Goal: Information Seeking & Learning: Compare options

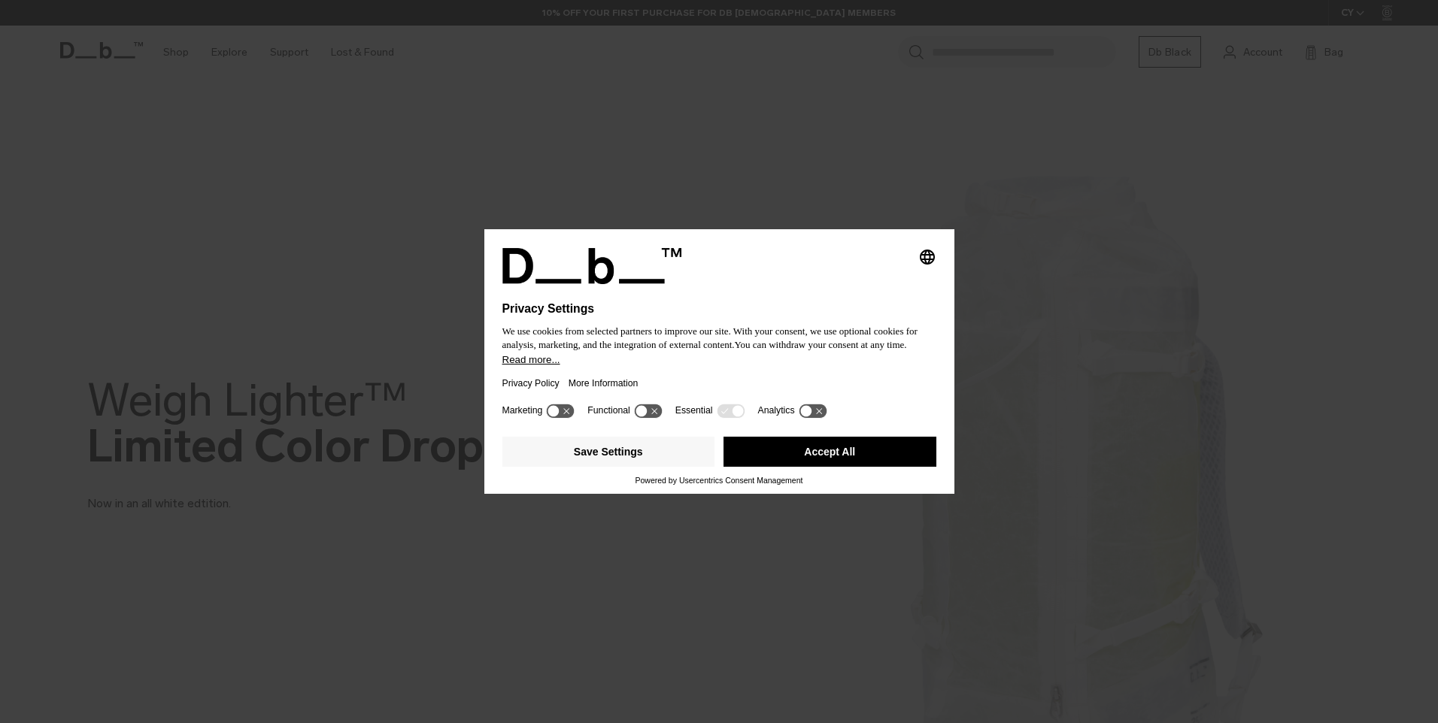
click at [833, 452] on button "Accept All" at bounding box center [829, 452] width 213 height 30
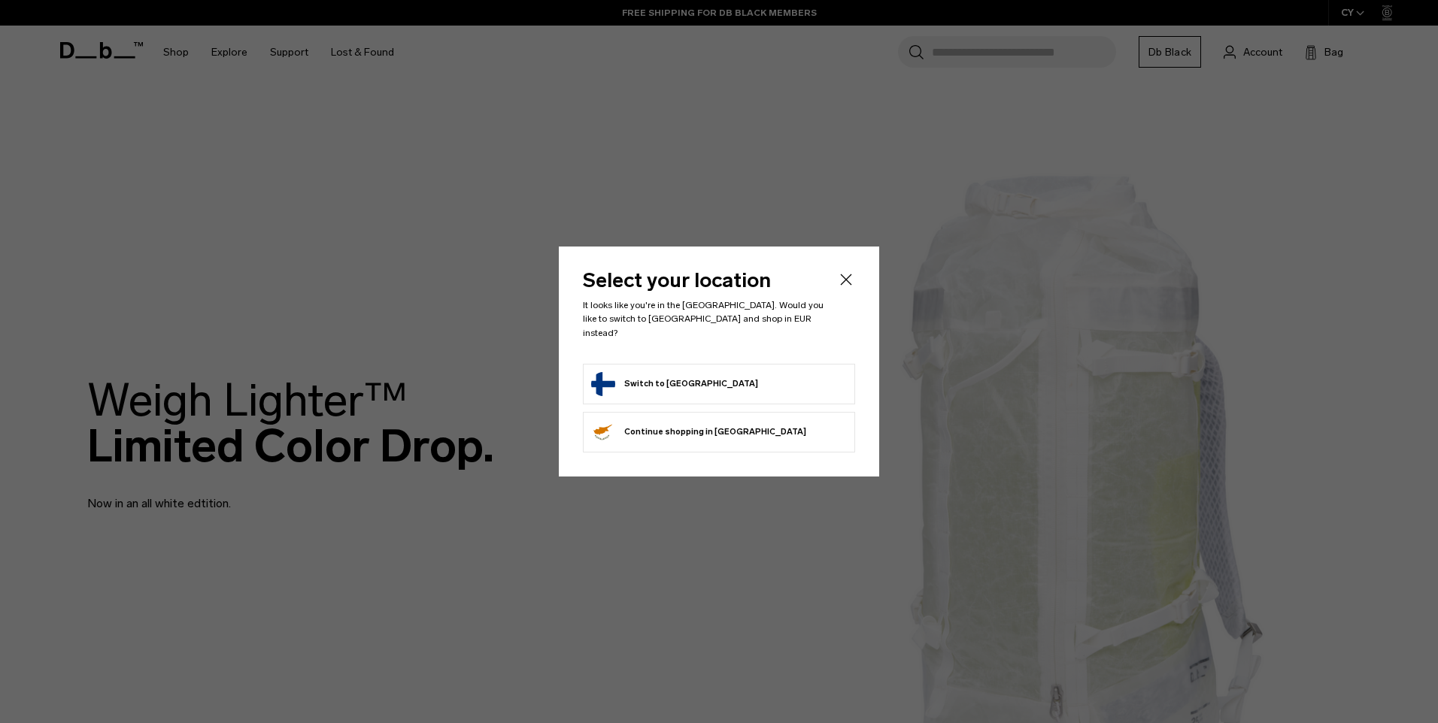
click at [847, 285] on icon "Close" at bounding box center [846, 280] width 18 height 18
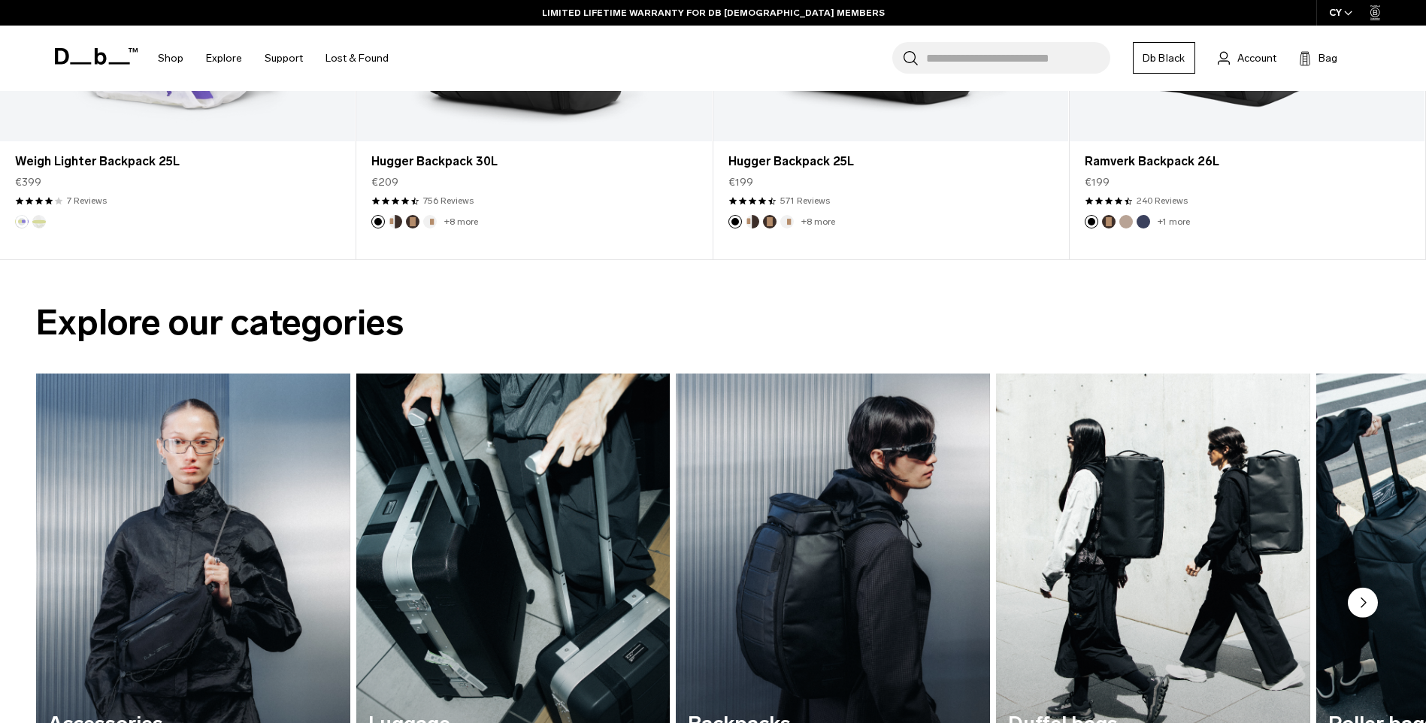
scroll to position [902, 0]
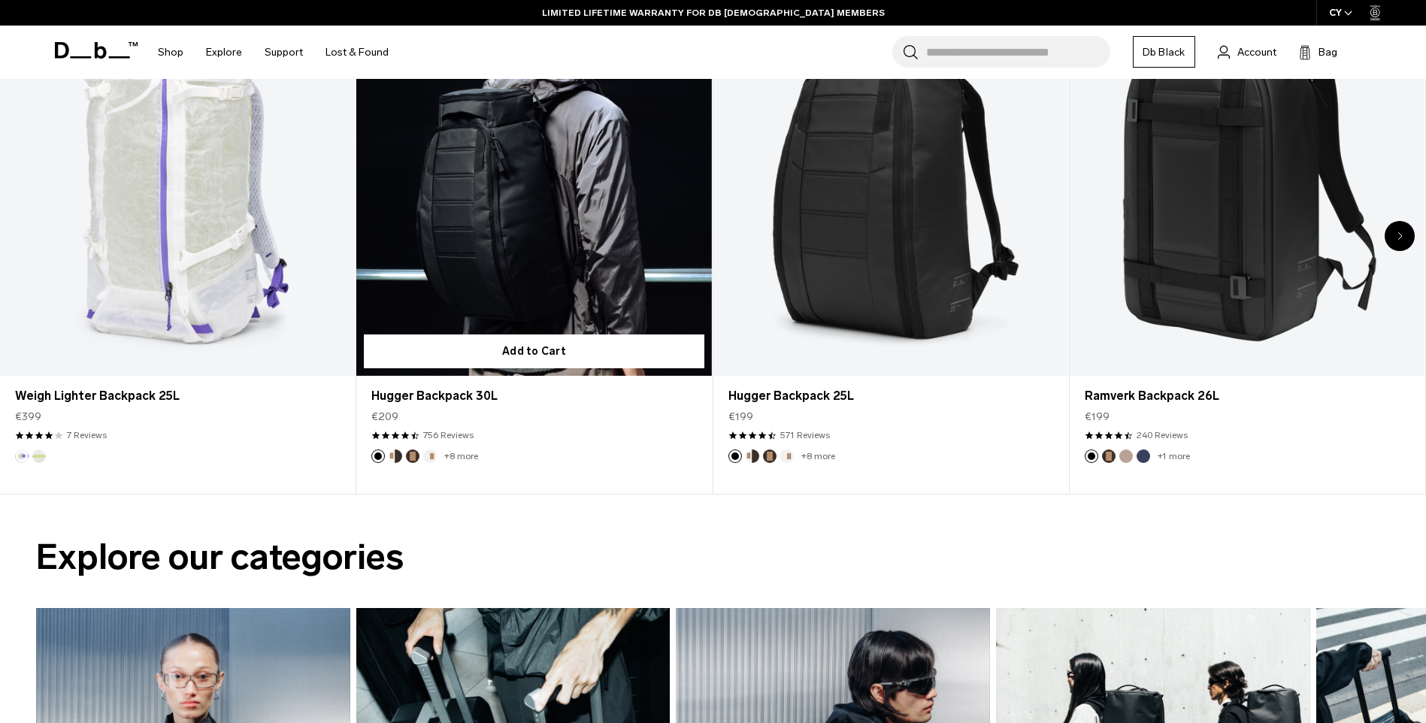
click at [537, 296] on link "Hugger Backpack 30L" at bounding box center [533, 178] width 355 height 395
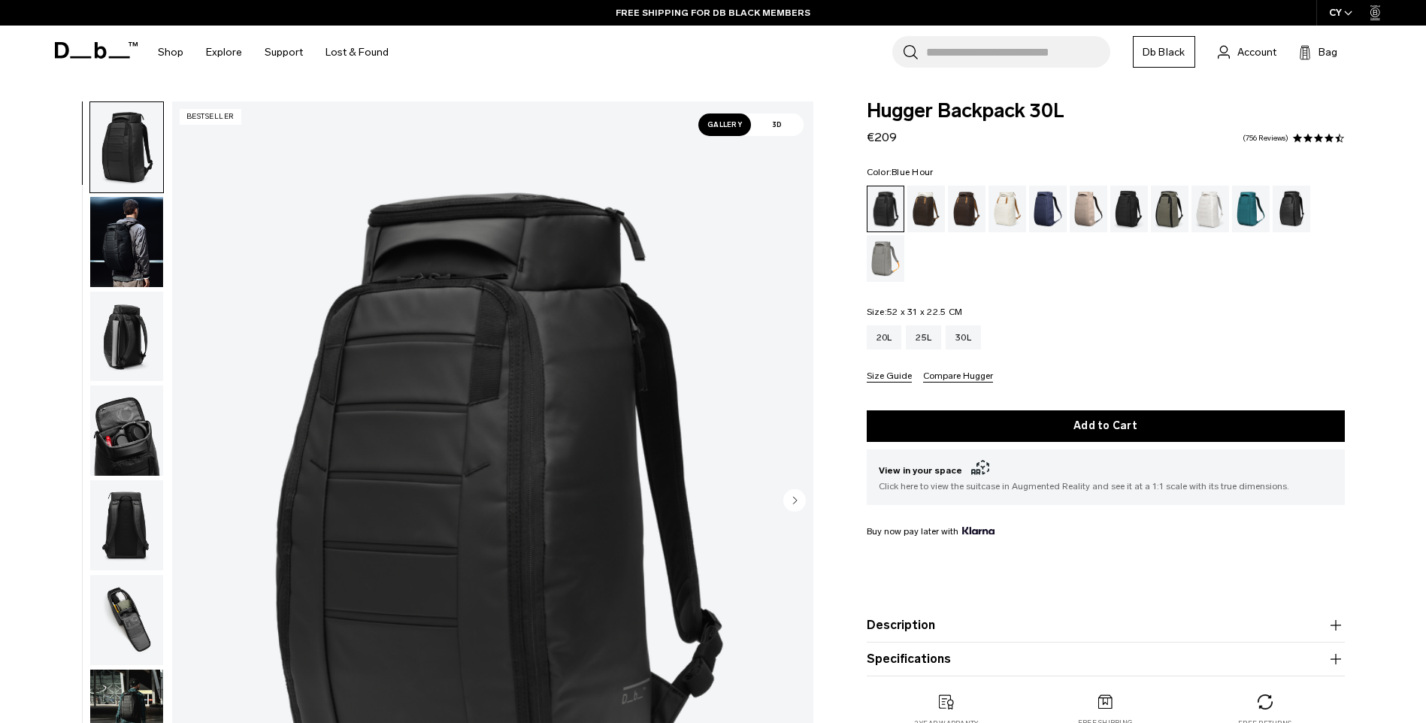
click at [1043, 217] on div "Blue Hour" at bounding box center [1048, 209] width 38 height 47
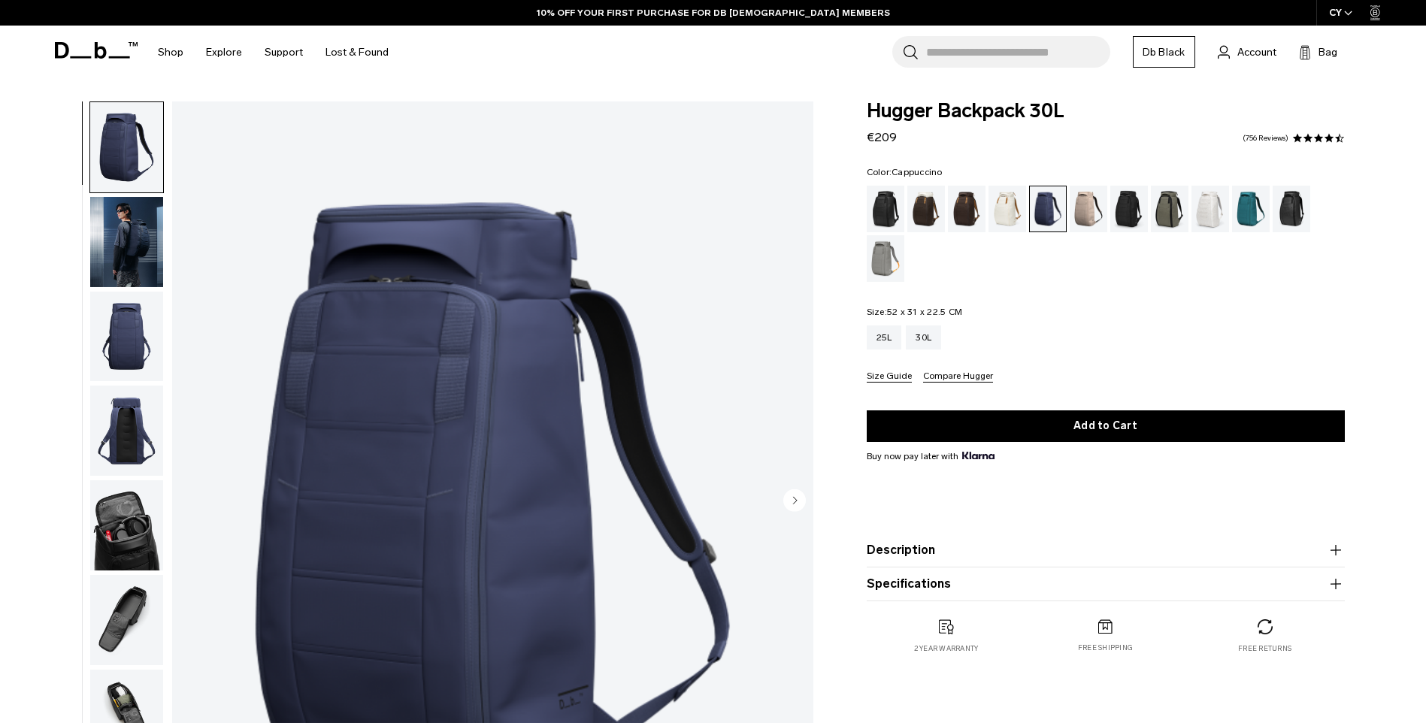
click at [919, 209] on div "Cappuccino" at bounding box center [927, 209] width 38 height 47
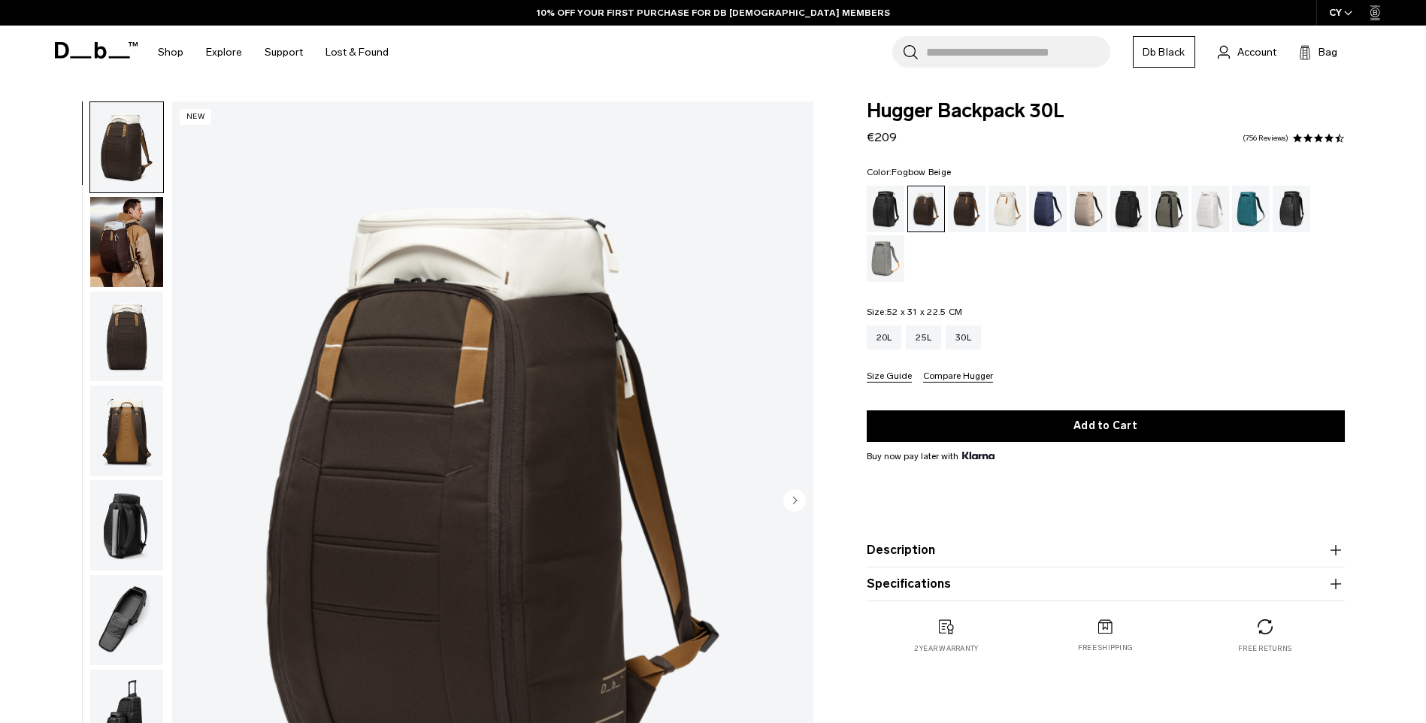
click at [1090, 213] on div "Fogbow Beige" at bounding box center [1089, 209] width 38 height 47
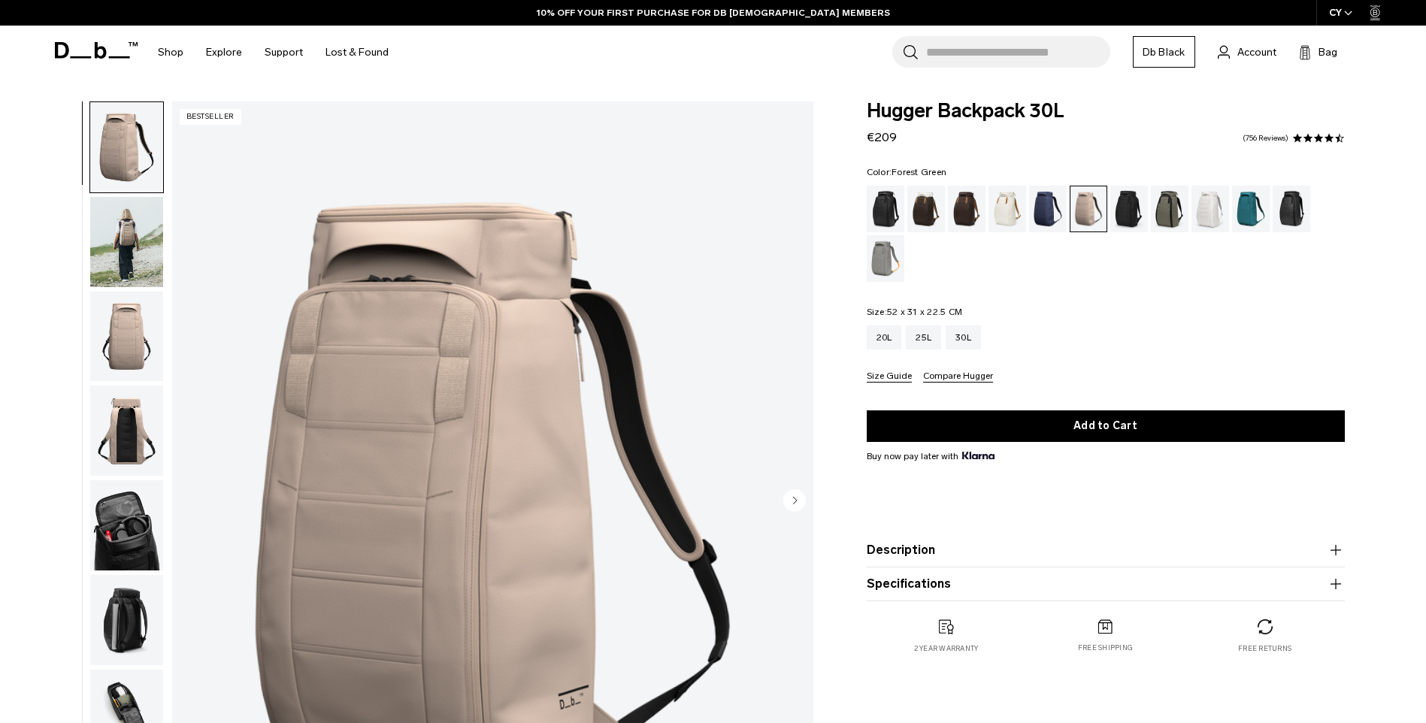
click at [1168, 216] on div "Forest Green" at bounding box center [1170, 209] width 38 height 47
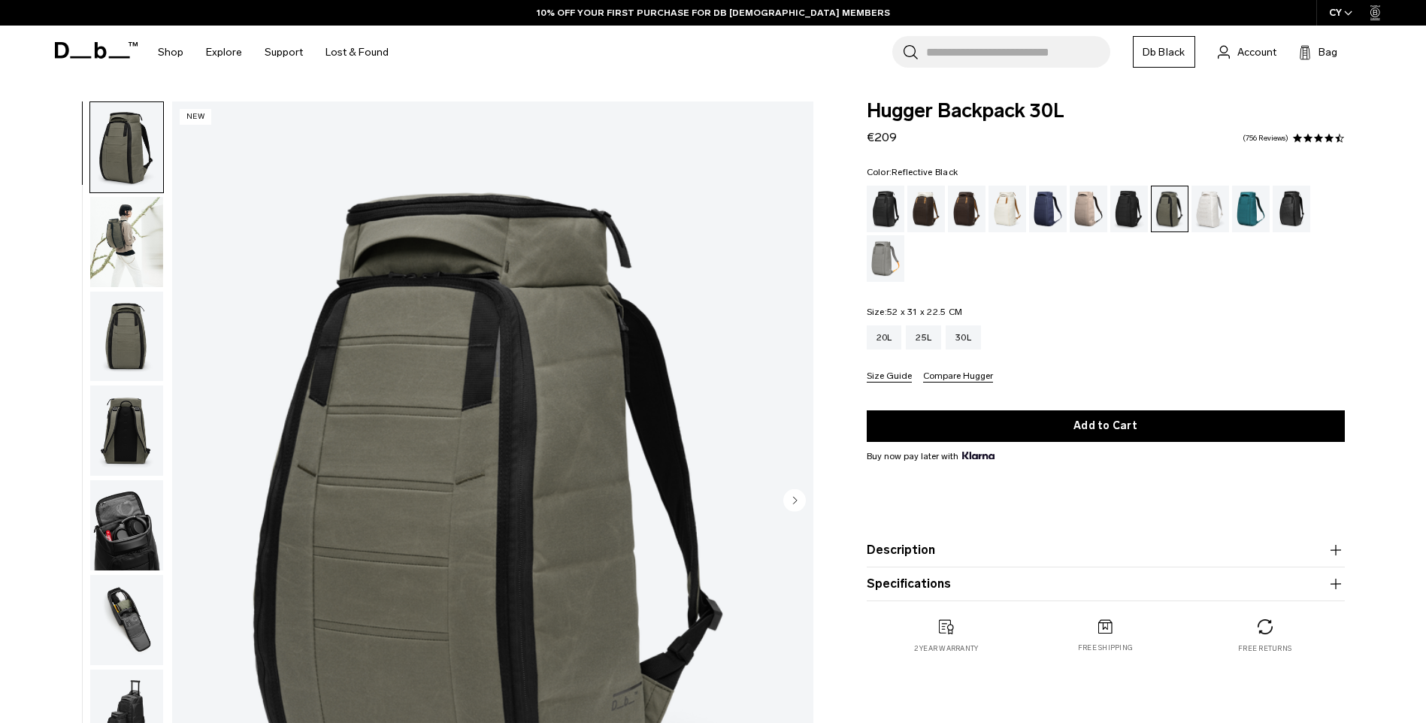
click at [1291, 210] on div "Reflective Black" at bounding box center [1292, 209] width 38 height 47
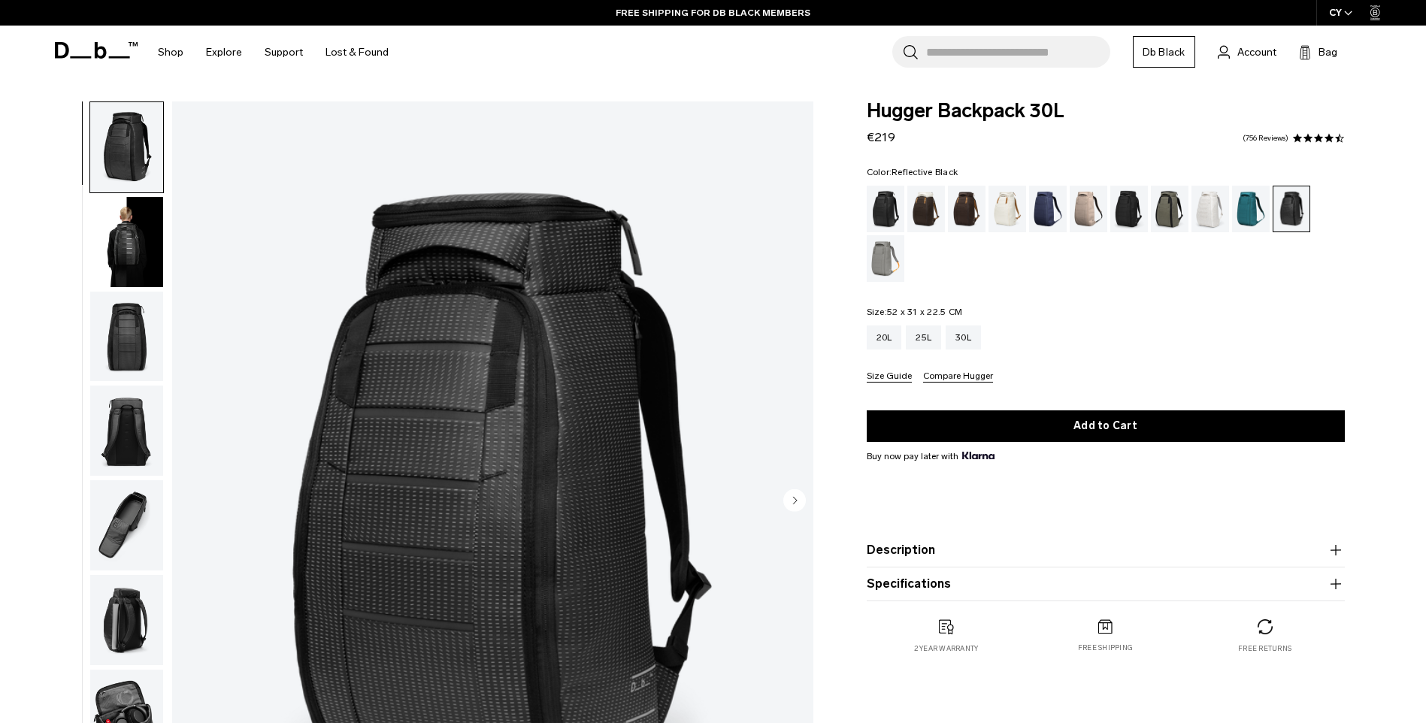
click at [1343, 550] on icon "button" at bounding box center [1336, 550] width 18 height 18
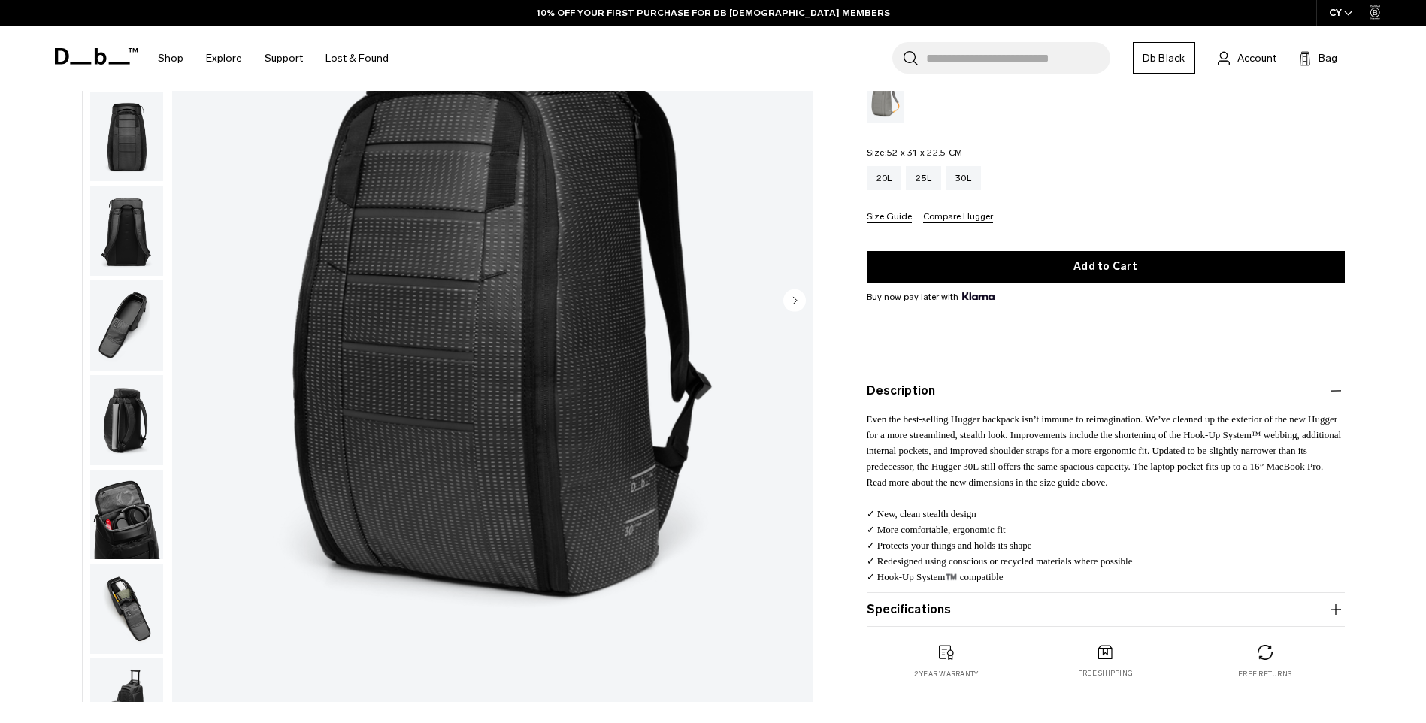
scroll to position [150, 0]
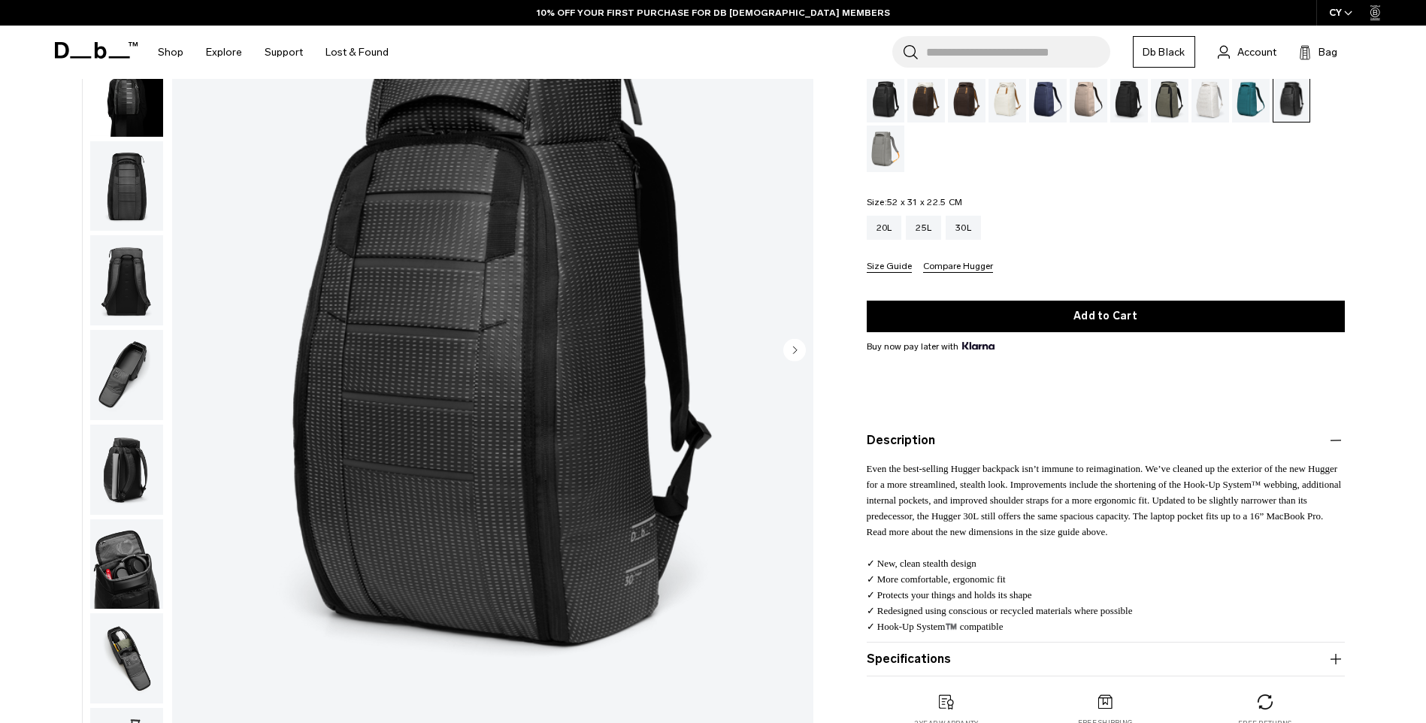
click at [114, 557] on img "button" at bounding box center [126, 565] width 73 height 90
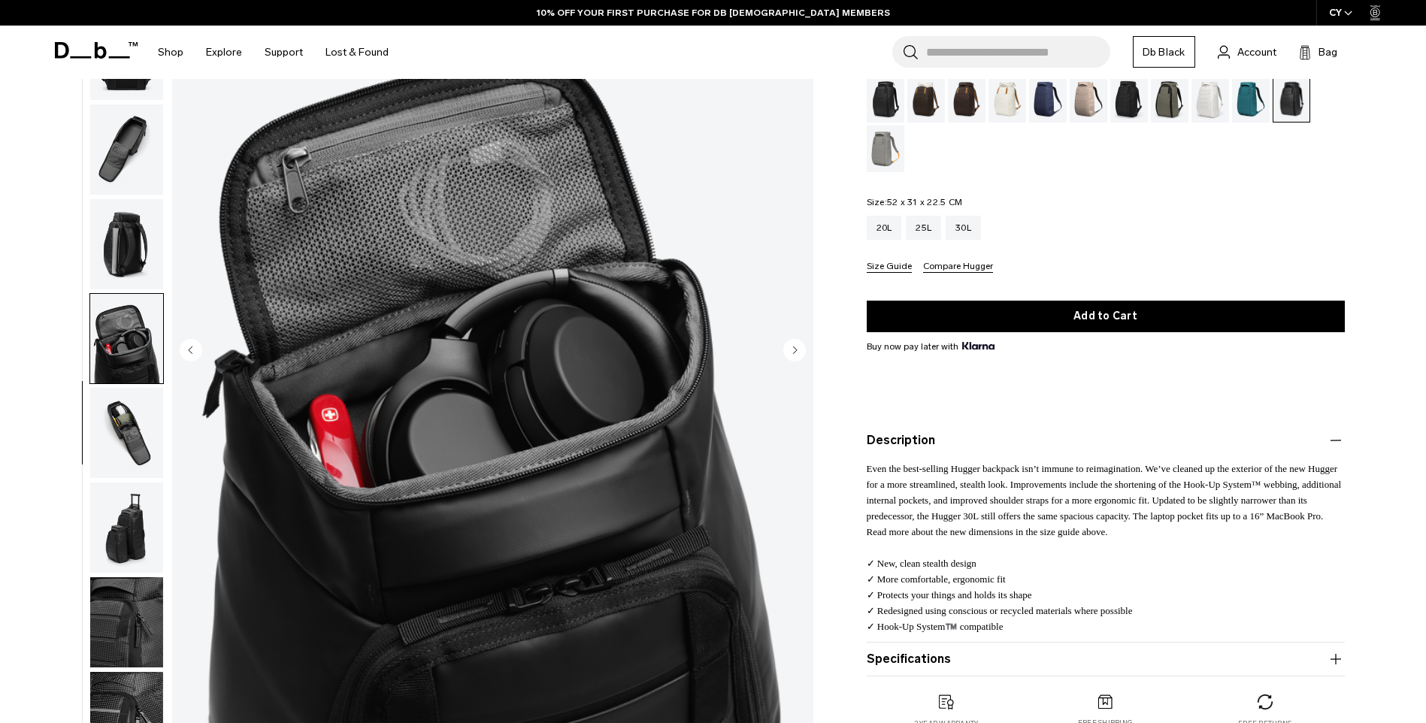
scroll to position [237, 0]
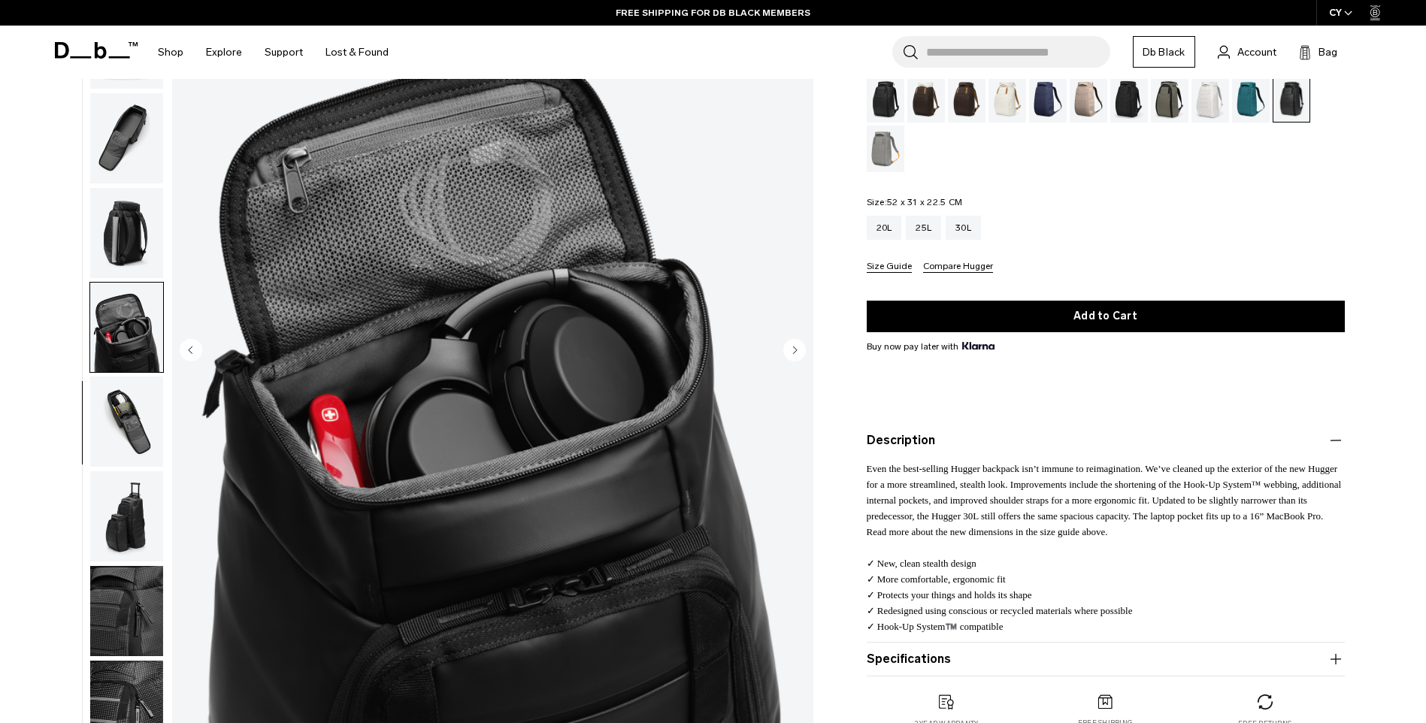
click at [138, 415] on img "button" at bounding box center [126, 422] width 73 height 90
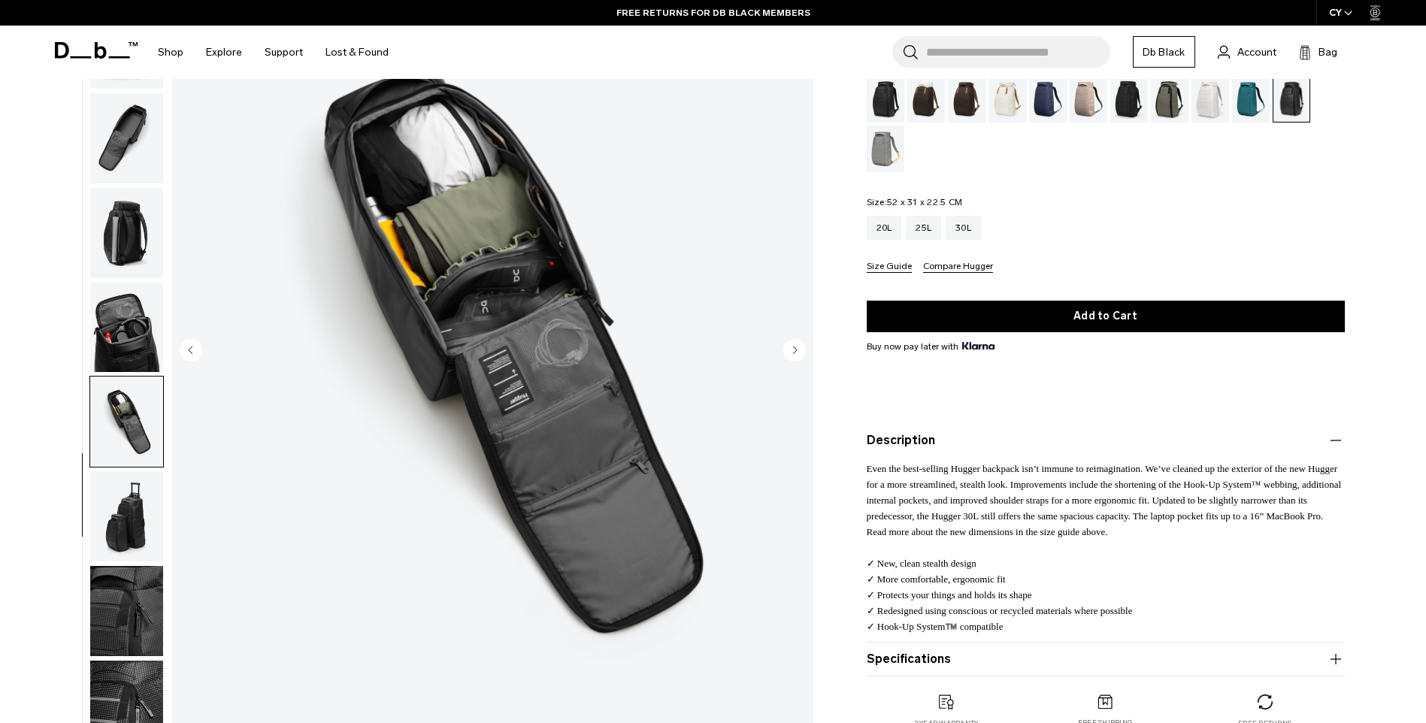
click at [139, 530] on img "button" at bounding box center [126, 516] width 73 height 90
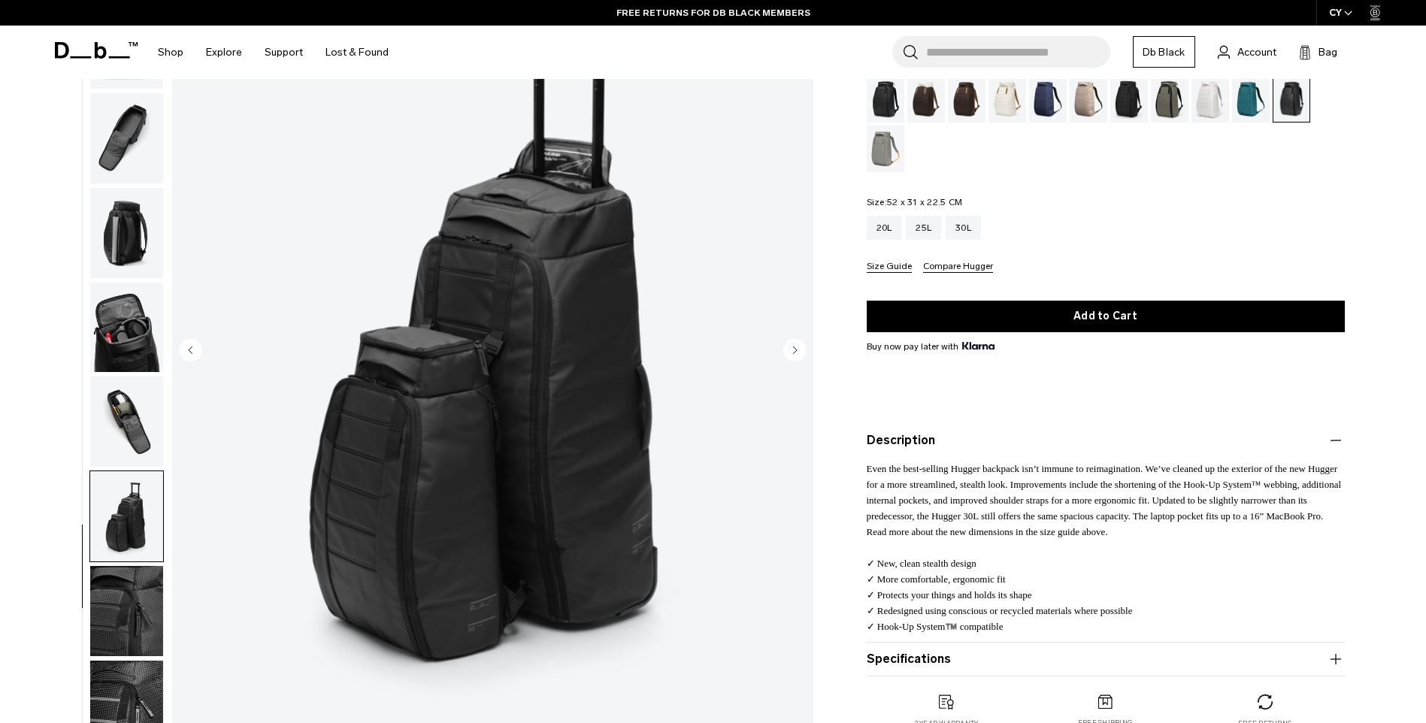
click at [148, 420] on img "button" at bounding box center [126, 422] width 73 height 90
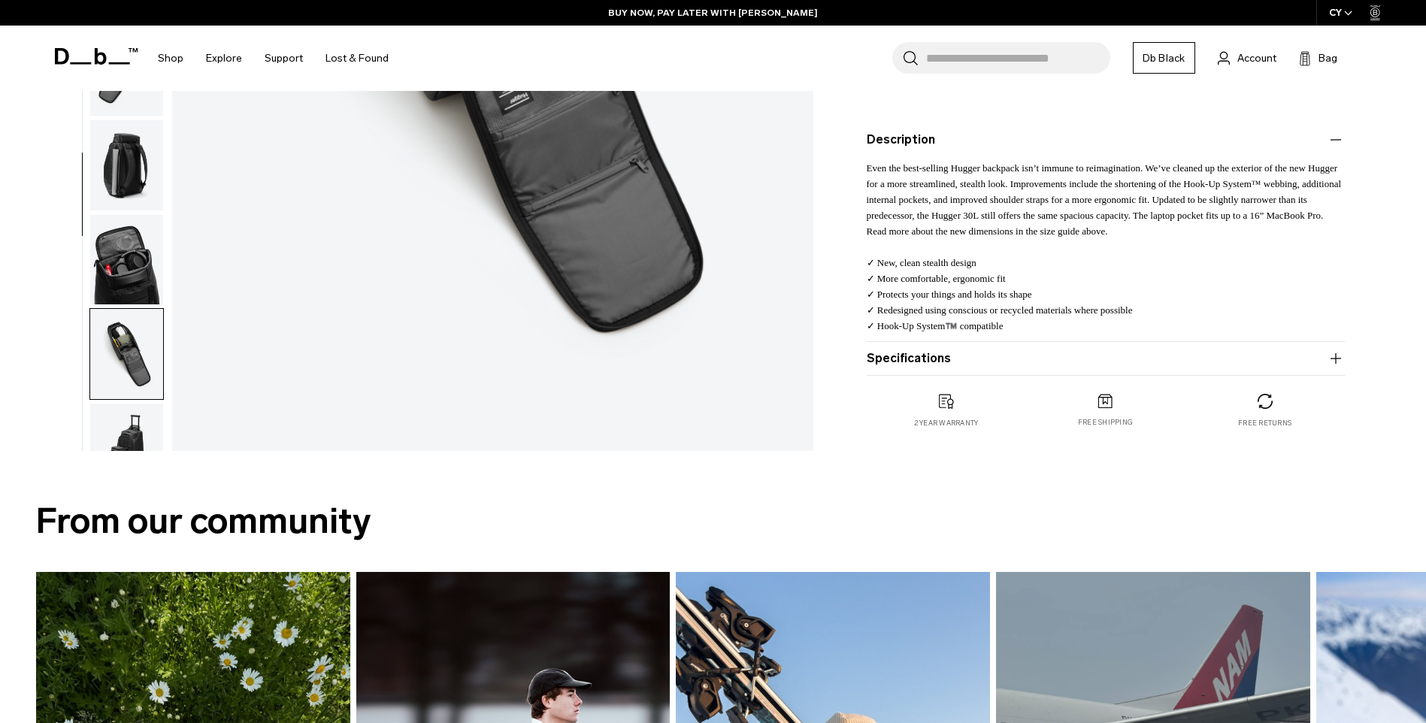
scroll to position [0, 0]
click at [129, 332] on img "button" at bounding box center [126, 358] width 73 height 90
click at [135, 261] on img "button" at bounding box center [126, 264] width 73 height 90
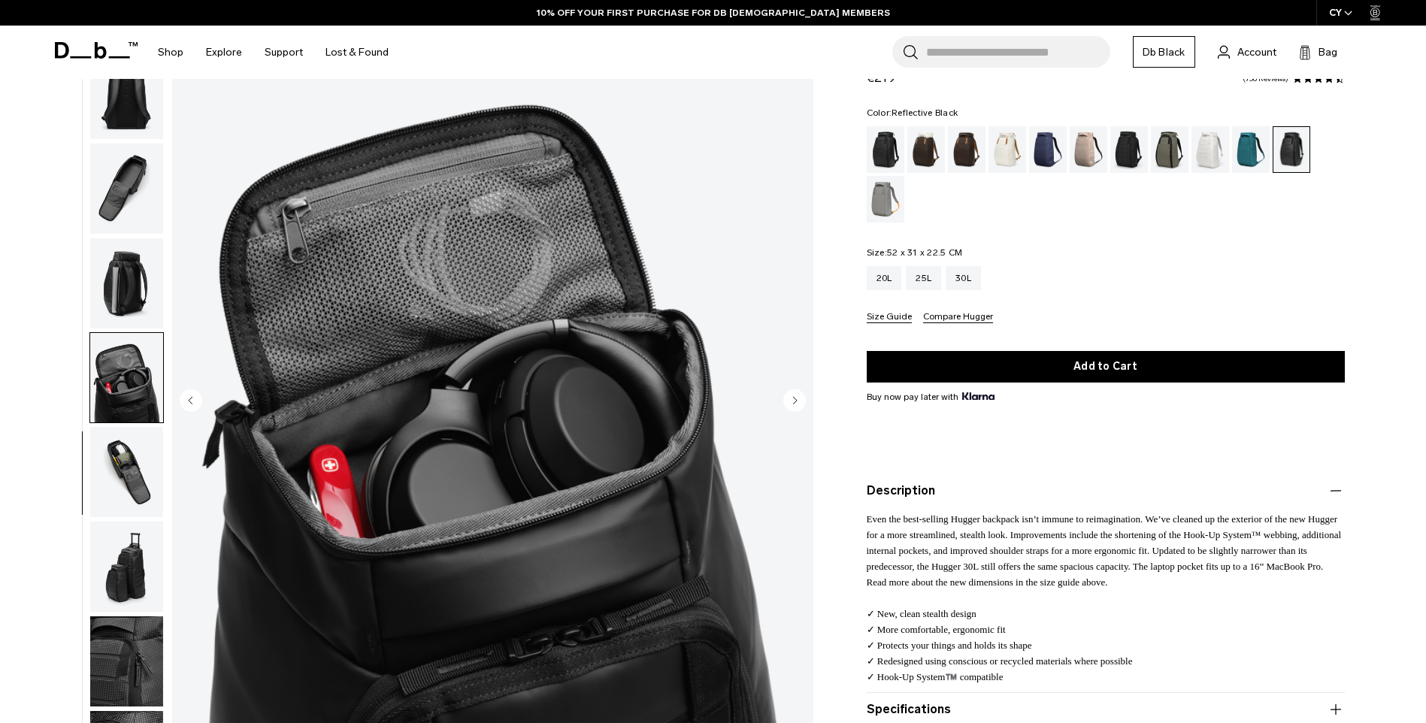
scroll to position [75, 0]
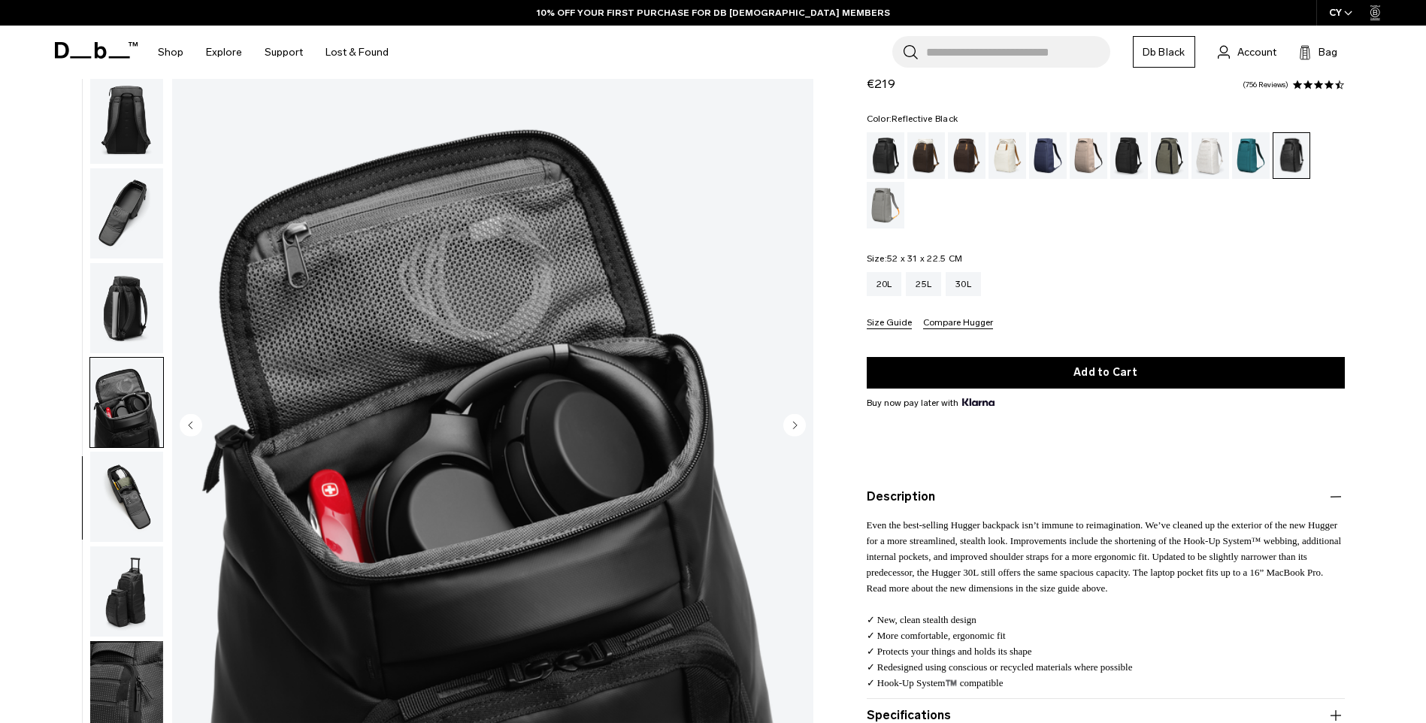
click at [135, 227] on img "button" at bounding box center [126, 213] width 73 height 90
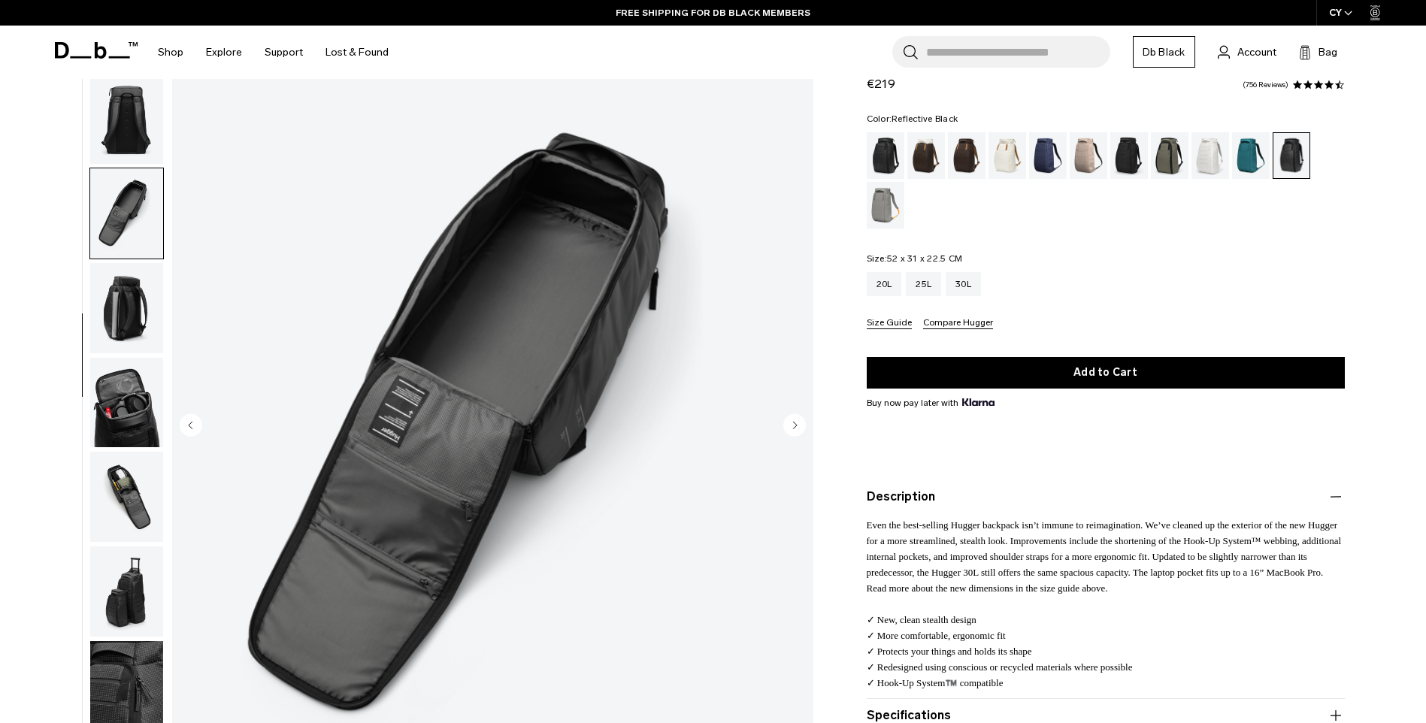
scroll to position [150, 0]
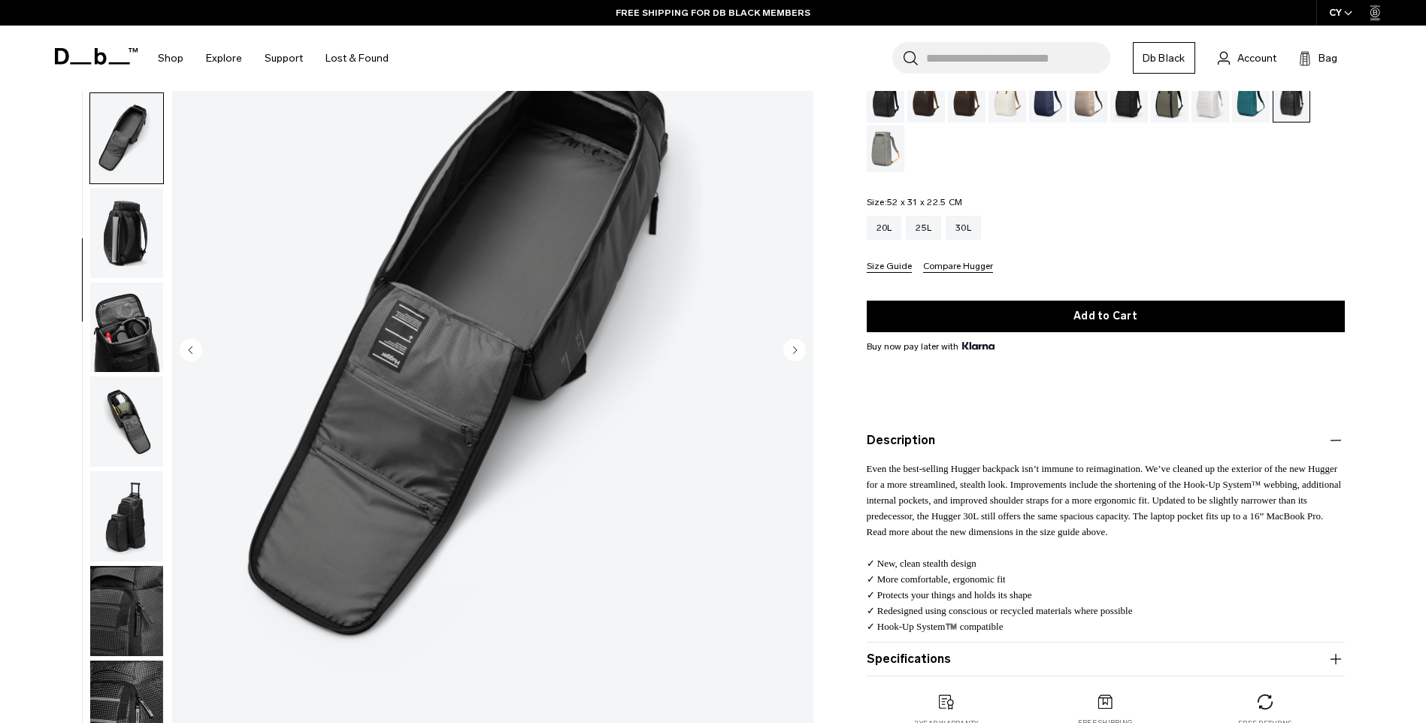
click at [120, 429] on img "button" at bounding box center [126, 422] width 73 height 90
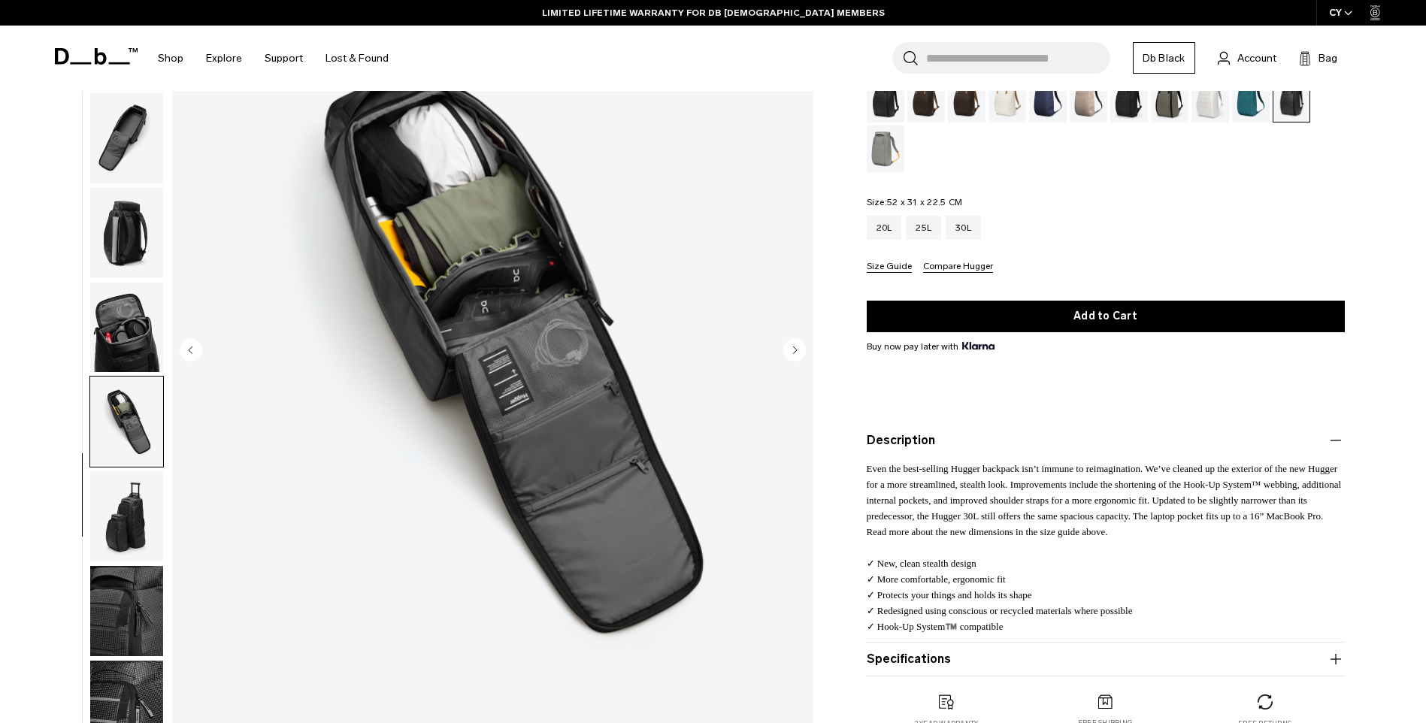
scroll to position [0, 0]
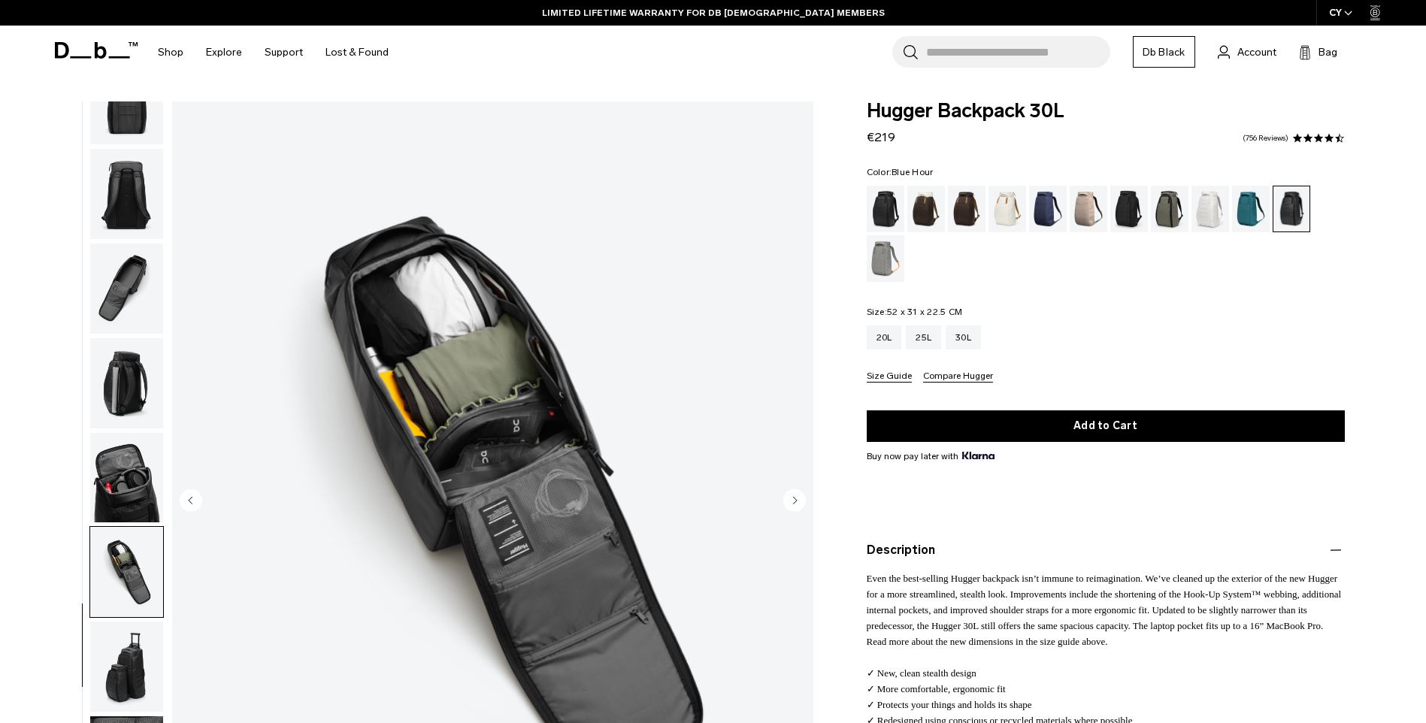
click at [1032, 205] on div "Blue Hour" at bounding box center [1048, 209] width 38 height 47
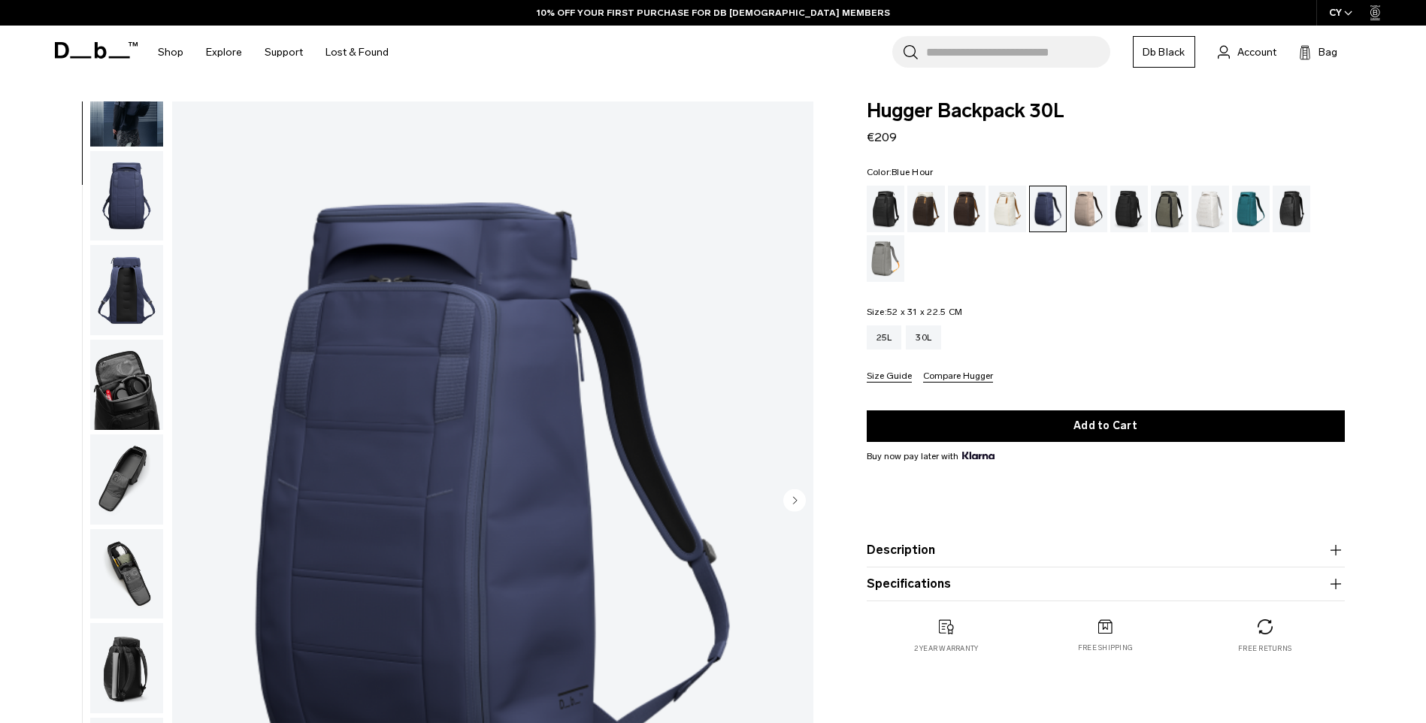
scroll to position [142, 0]
click at [112, 399] on img "button" at bounding box center [126, 383] width 73 height 90
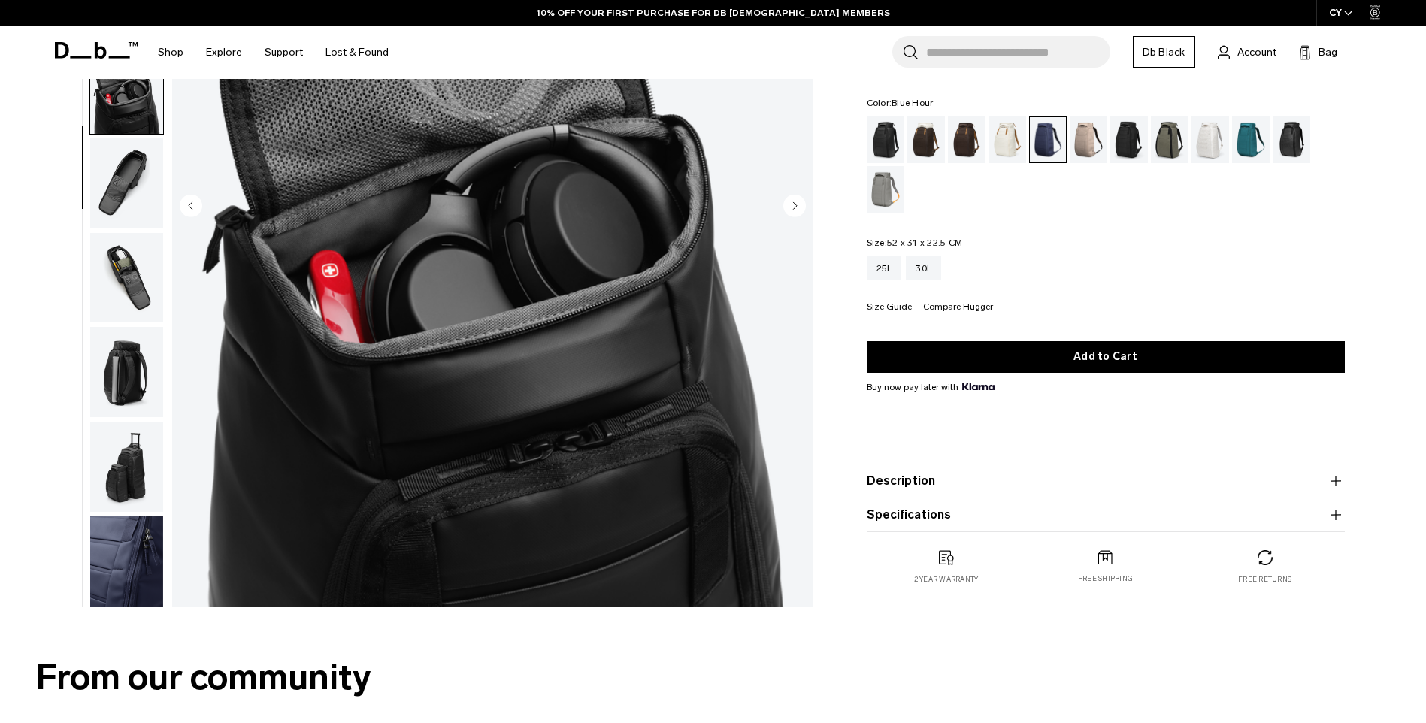
scroll to position [301, 0]
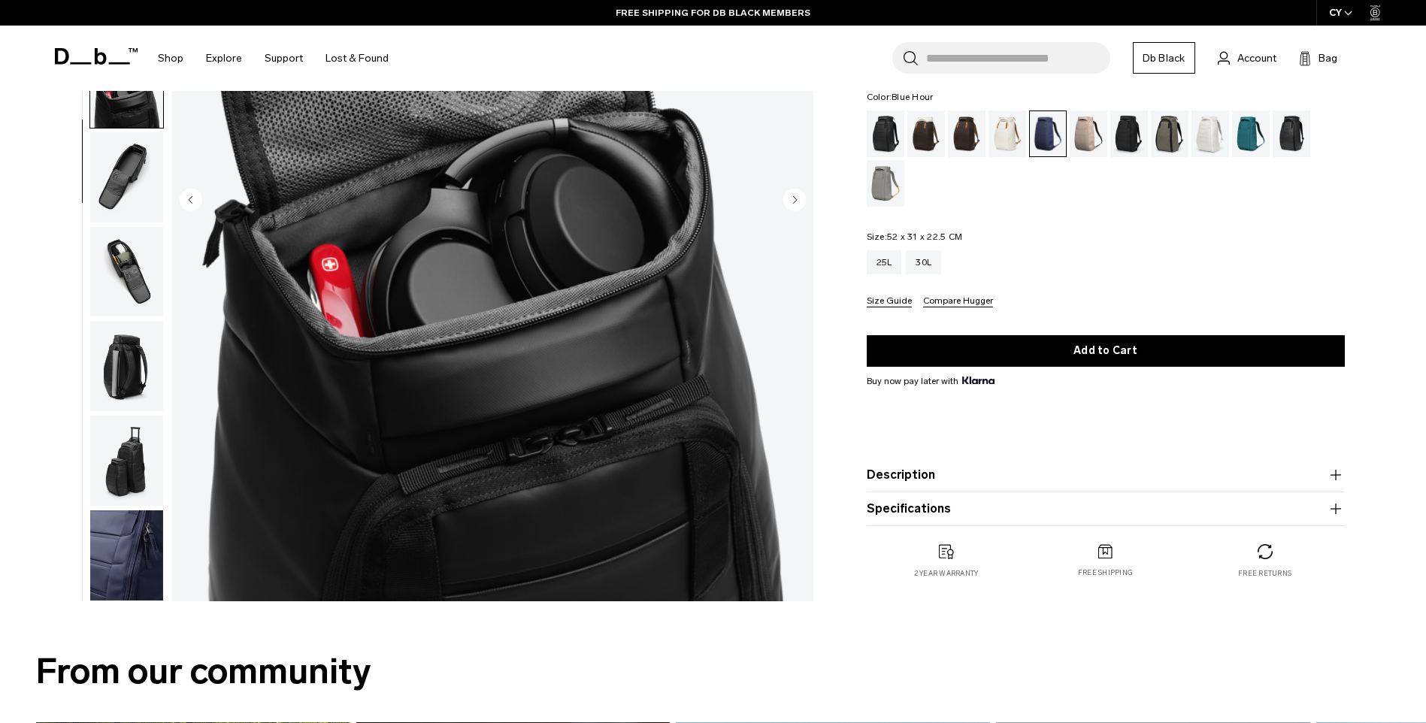
click at [134, 536] on img "button" at bounding box center [126, 556] width 73 height 90
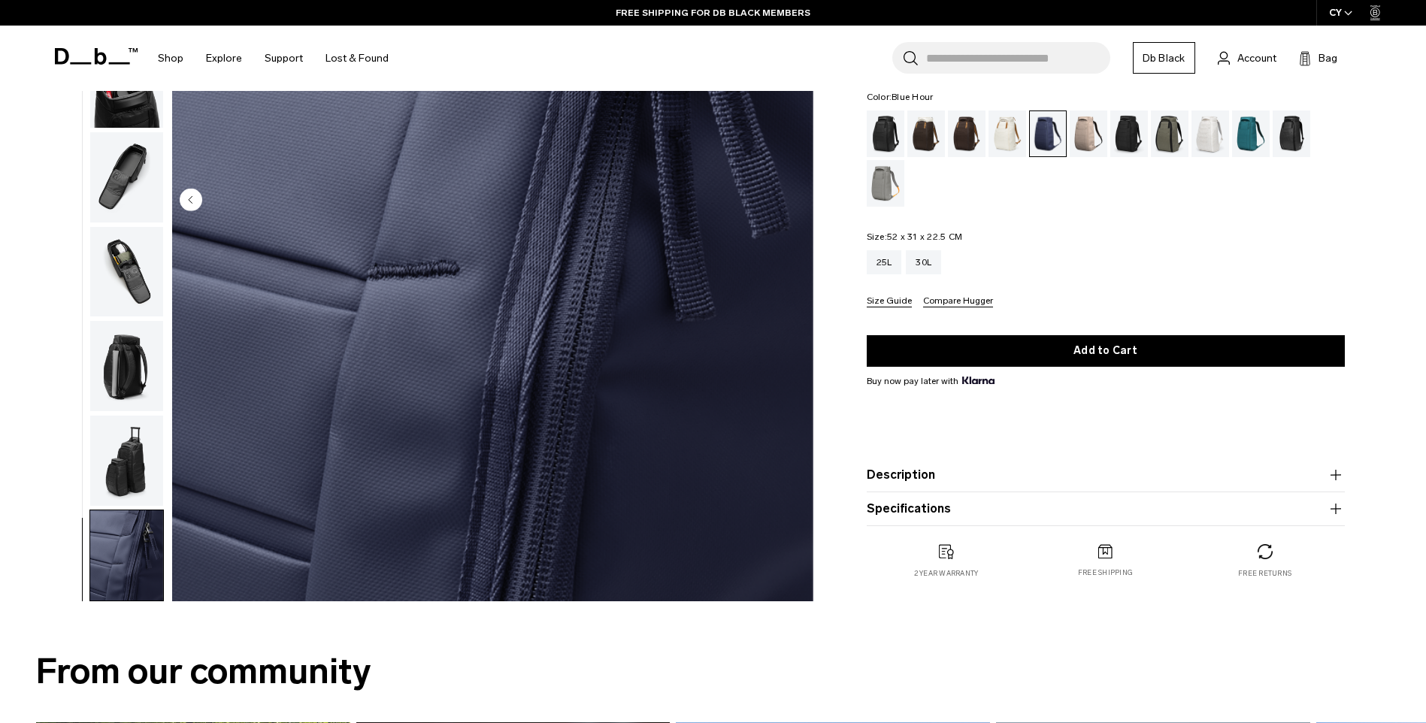
click at [143, 429] on img "button" at bounding box center [126, 461] width 73 height 90
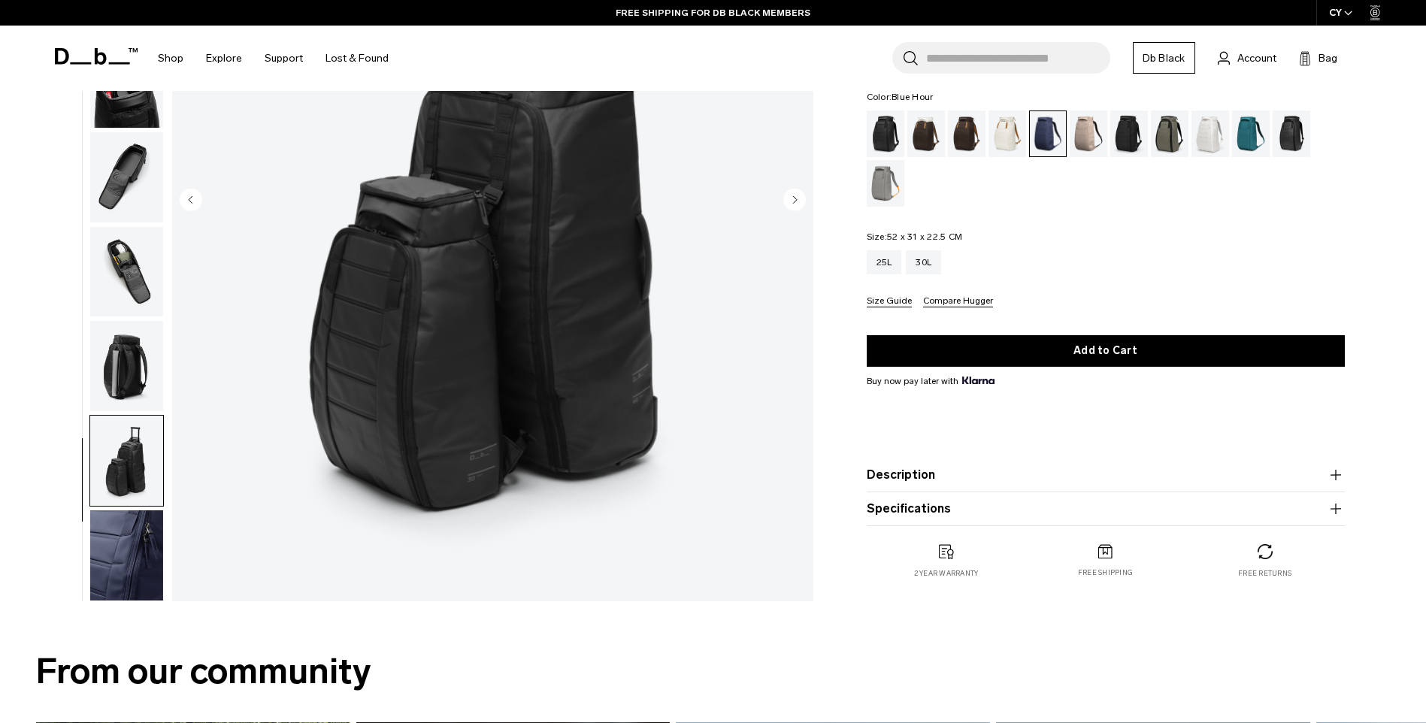
click at [133, 366] on img "button" at bounding box center [126, 366] width 73 height 90
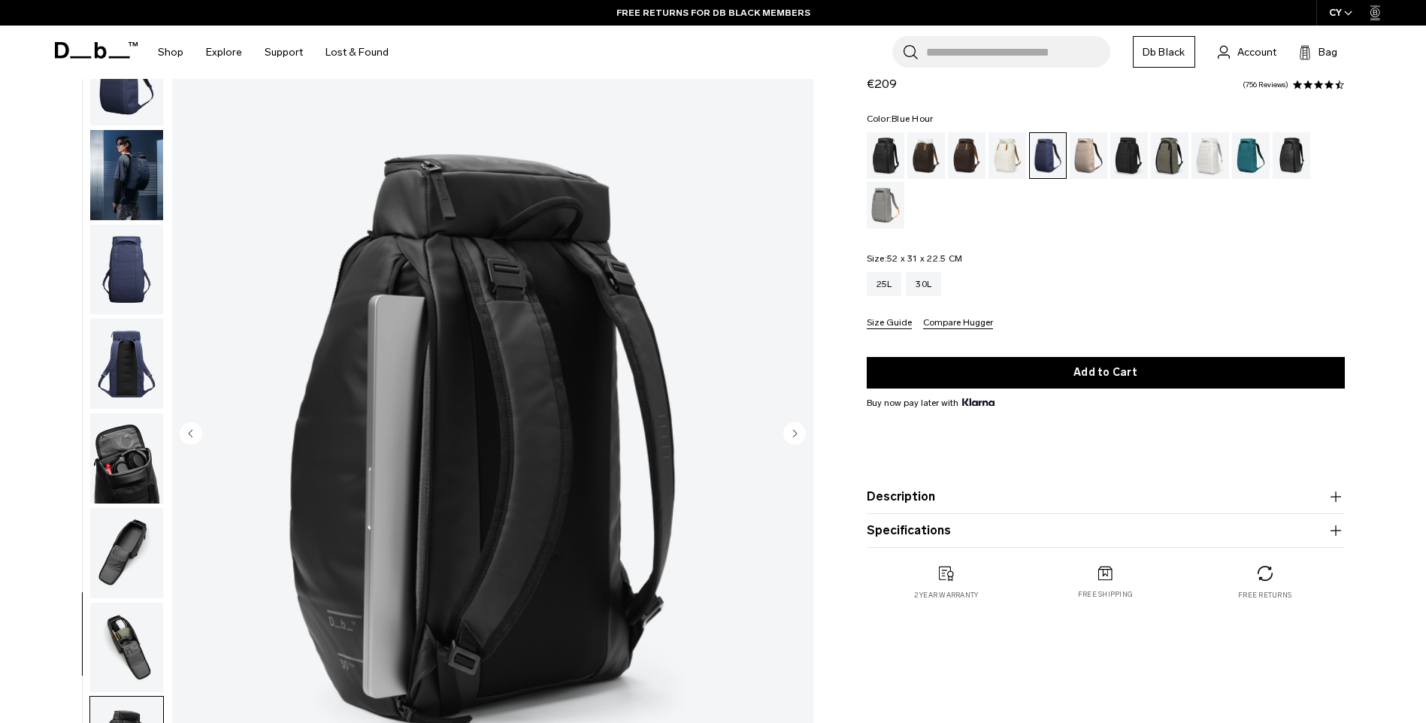
scroll to position [226, 0]
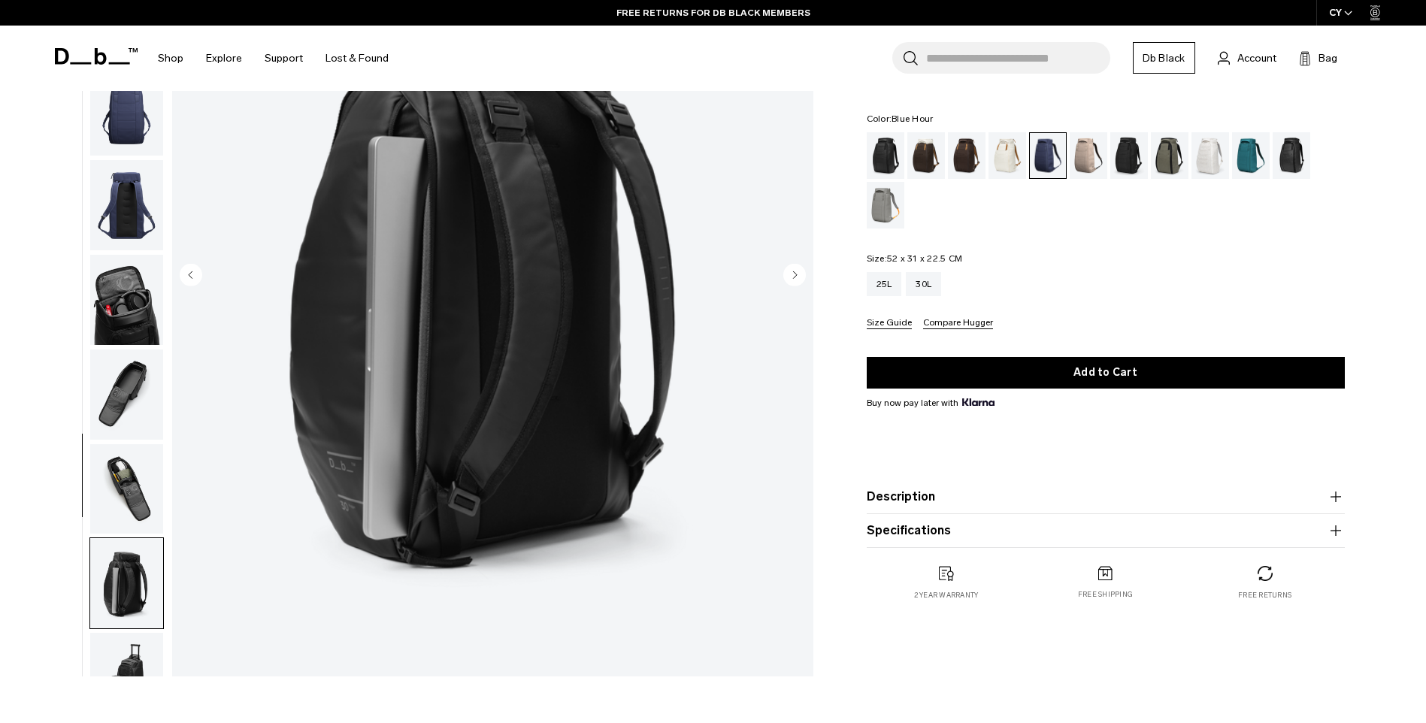
click at [119, 287] on img "button" at bounding box center [126, 300] width 73 height 90
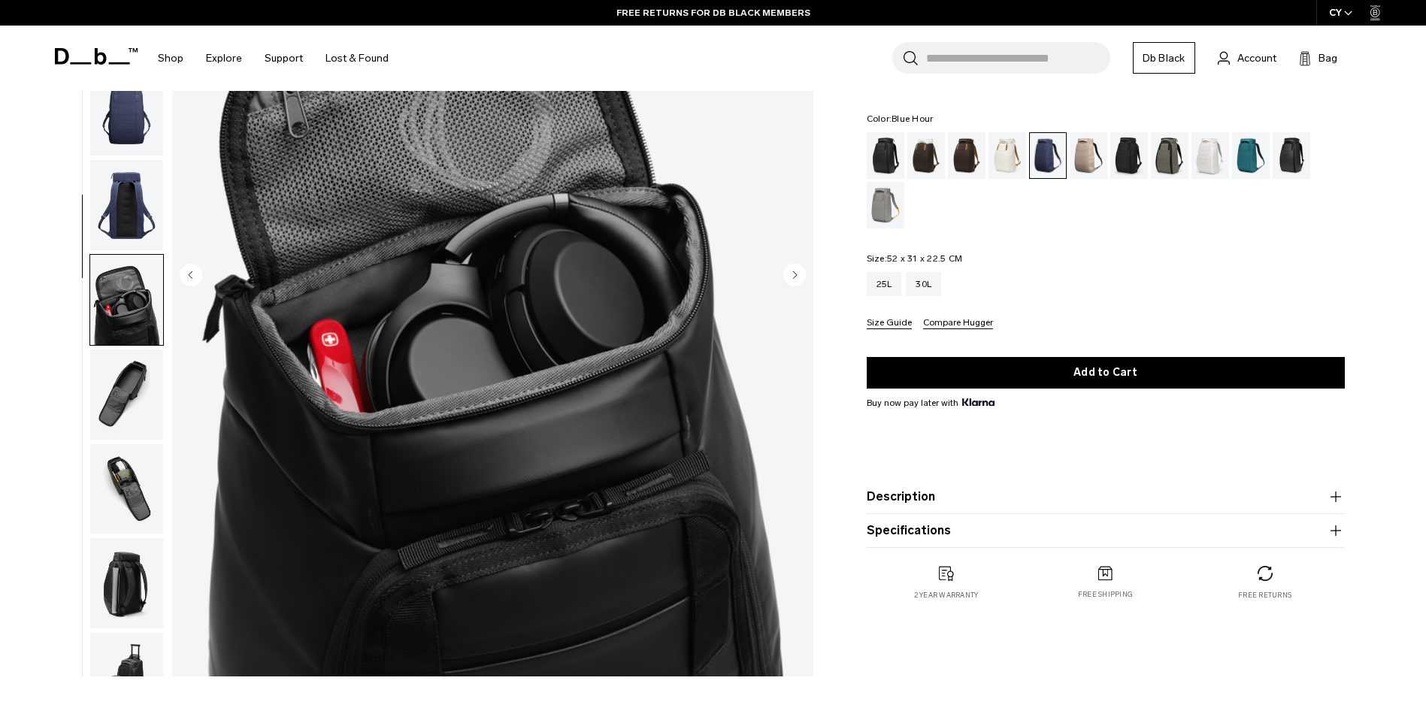
scroll to position [142, 0]
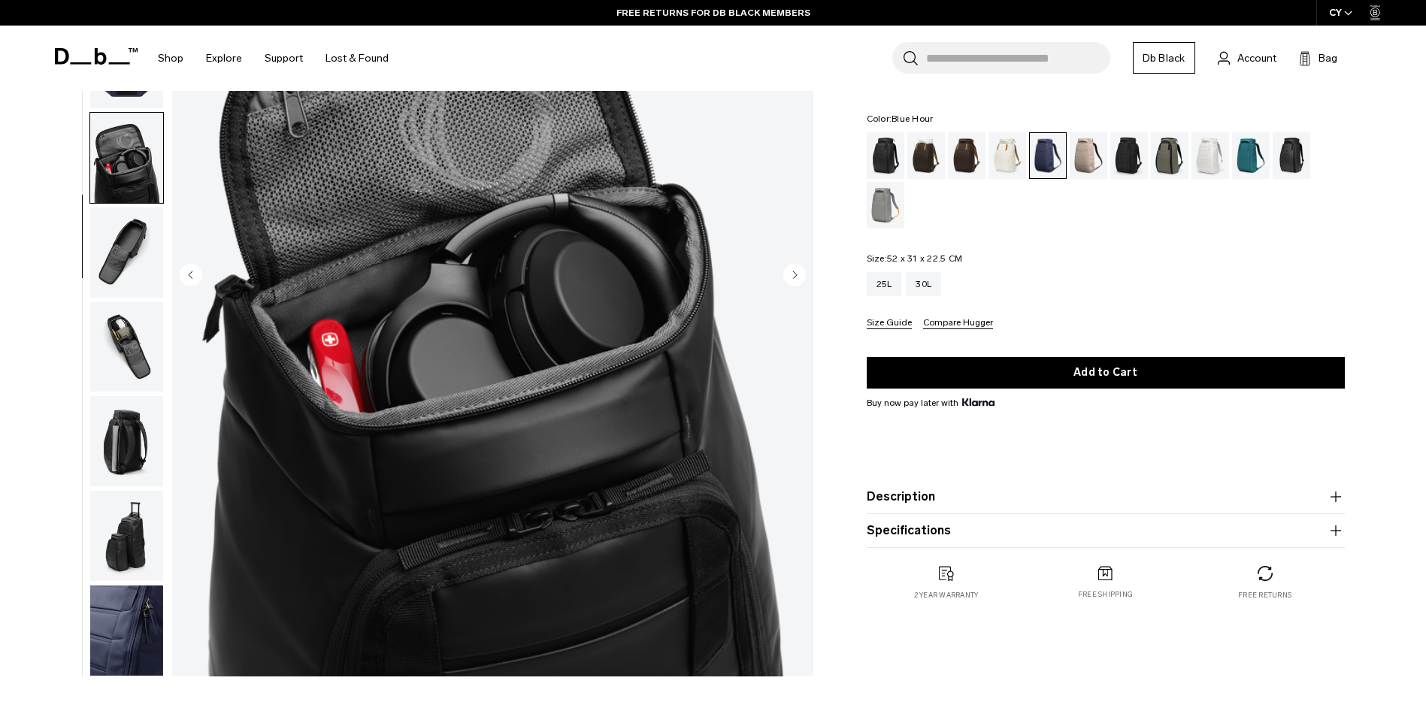
click at [118, 176] on img "button" at bounding box center [126, 158] width 73 height 90
click at [890, 283] on div "25L" at bounding box center [884, 284] width 35 height 24
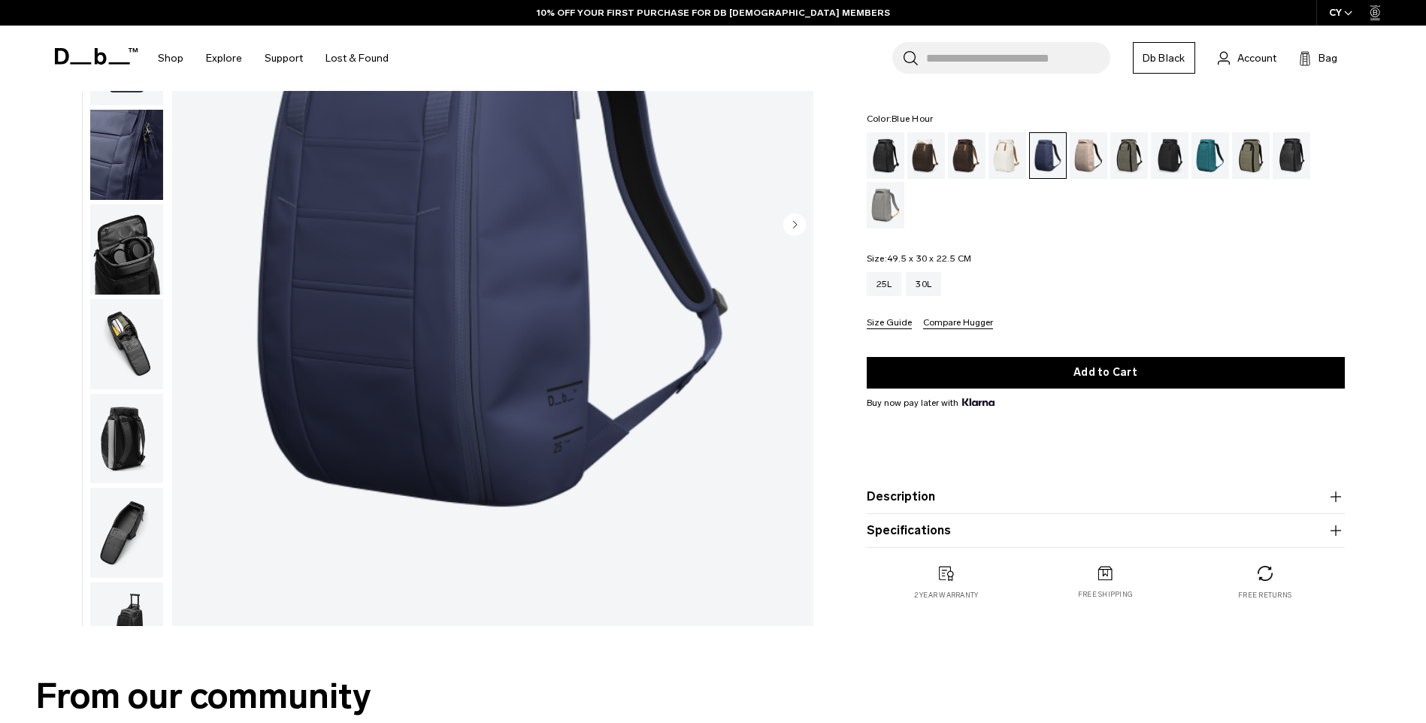
scroll to position [301, 0]
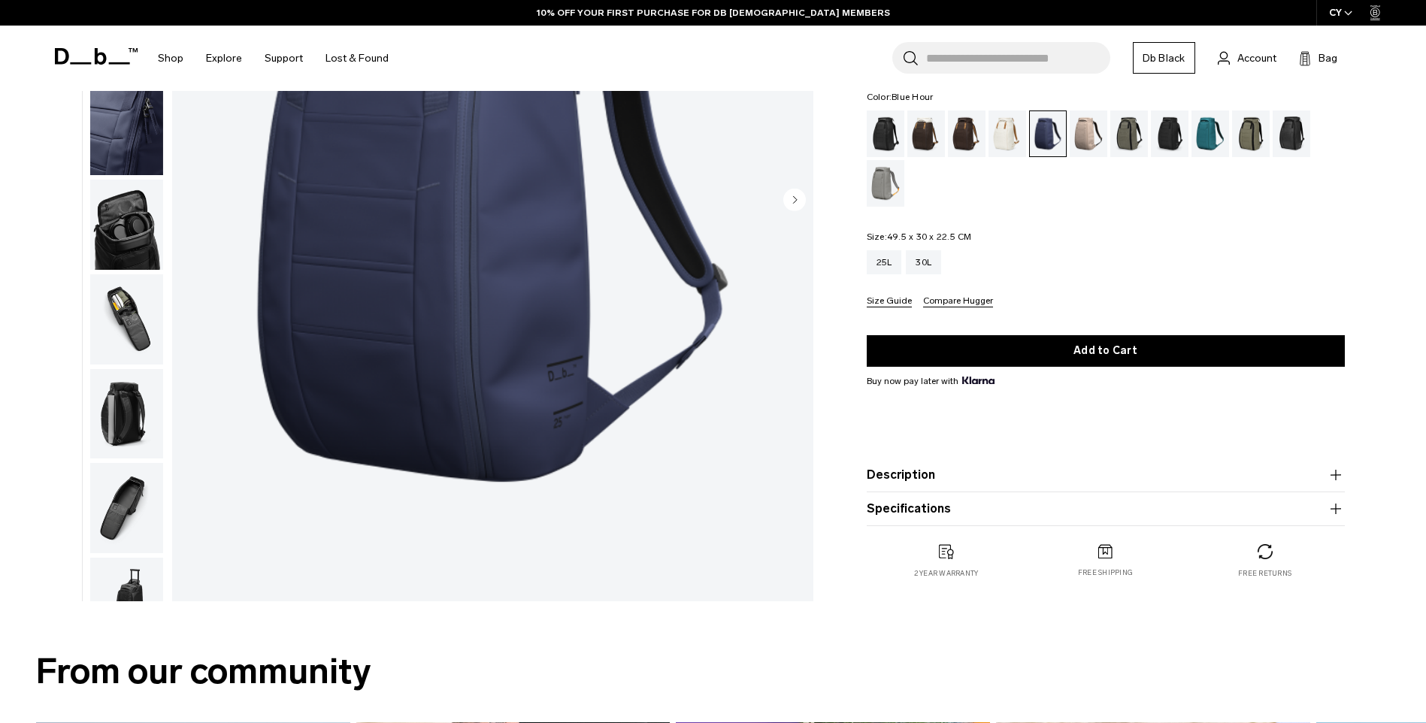
click at [1335, 472] on icon "button" at bounding box center [1336, 475] width 18 height 18
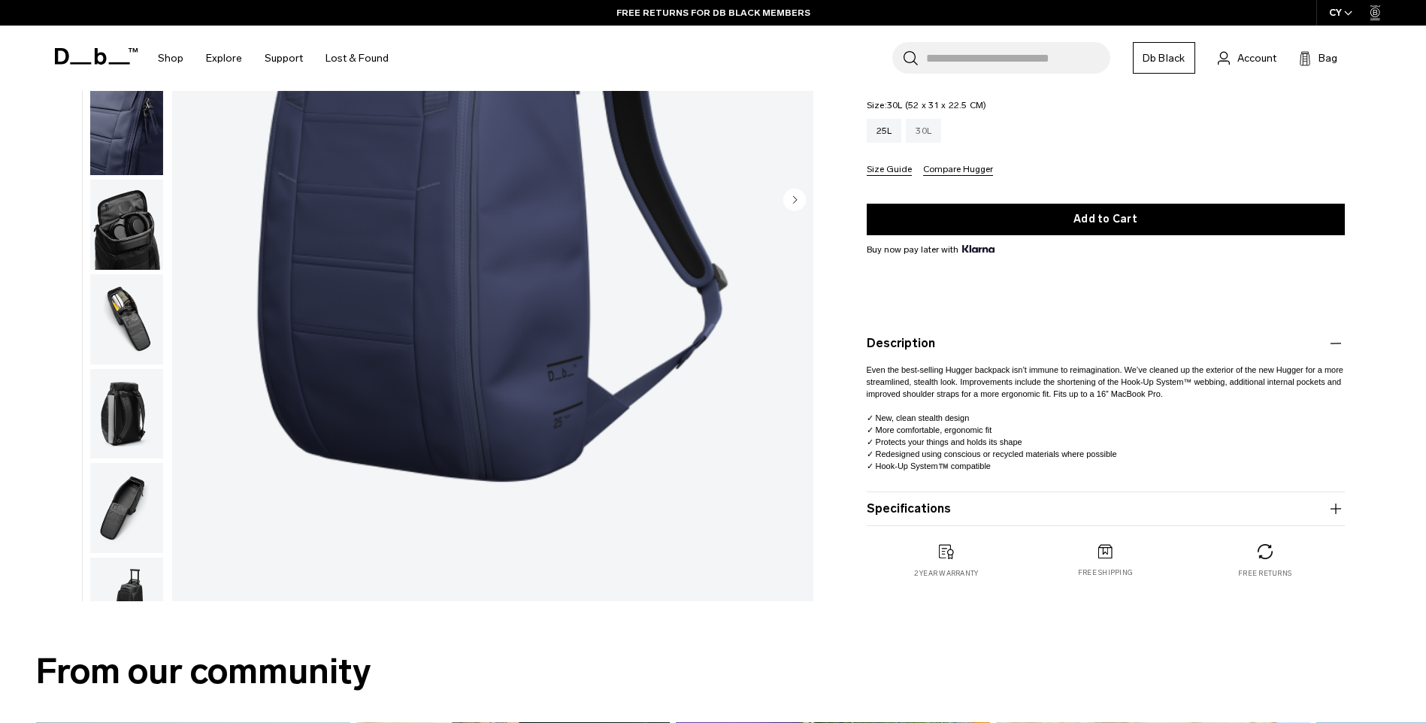
click at [917, 129] on div "30L" at bounding box center [923, 131] width 35 height 24
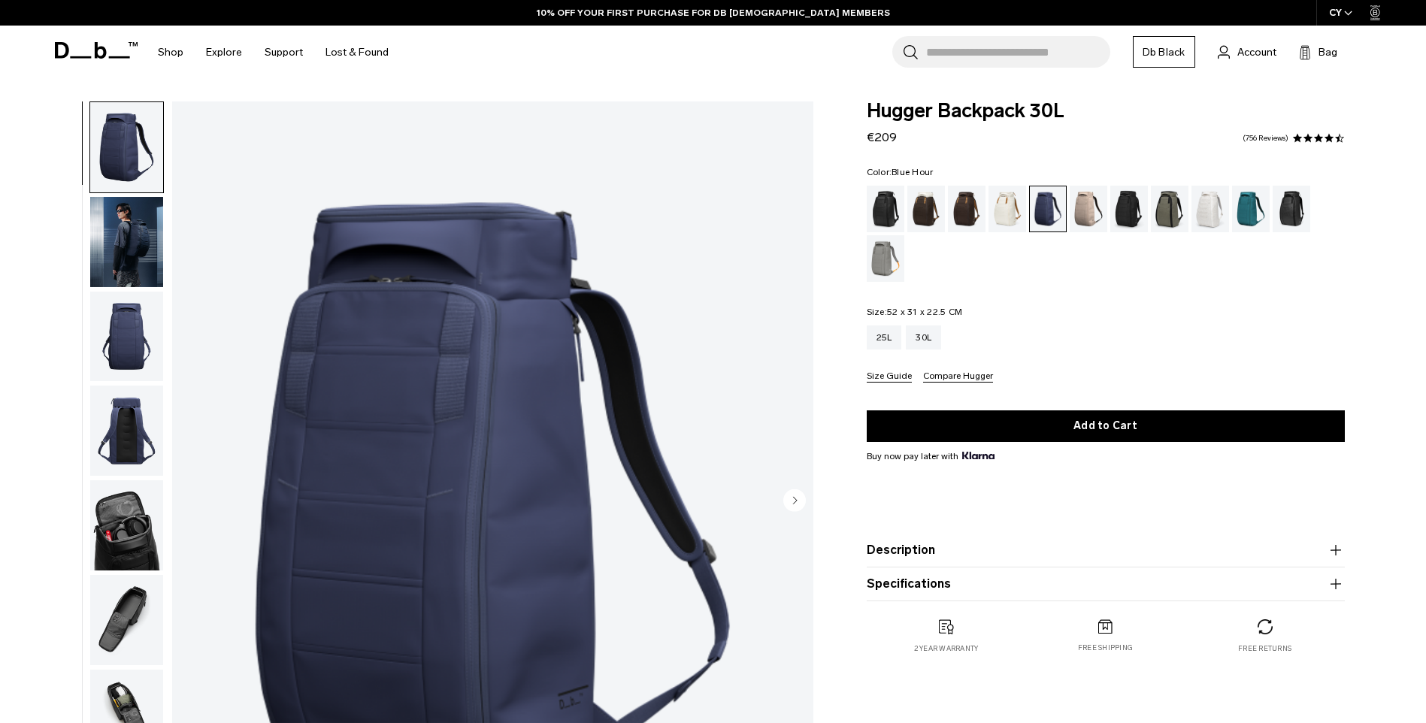
click at [1332, 545] on icon "button" at bounding box center [1336, 550] width 18 height 18
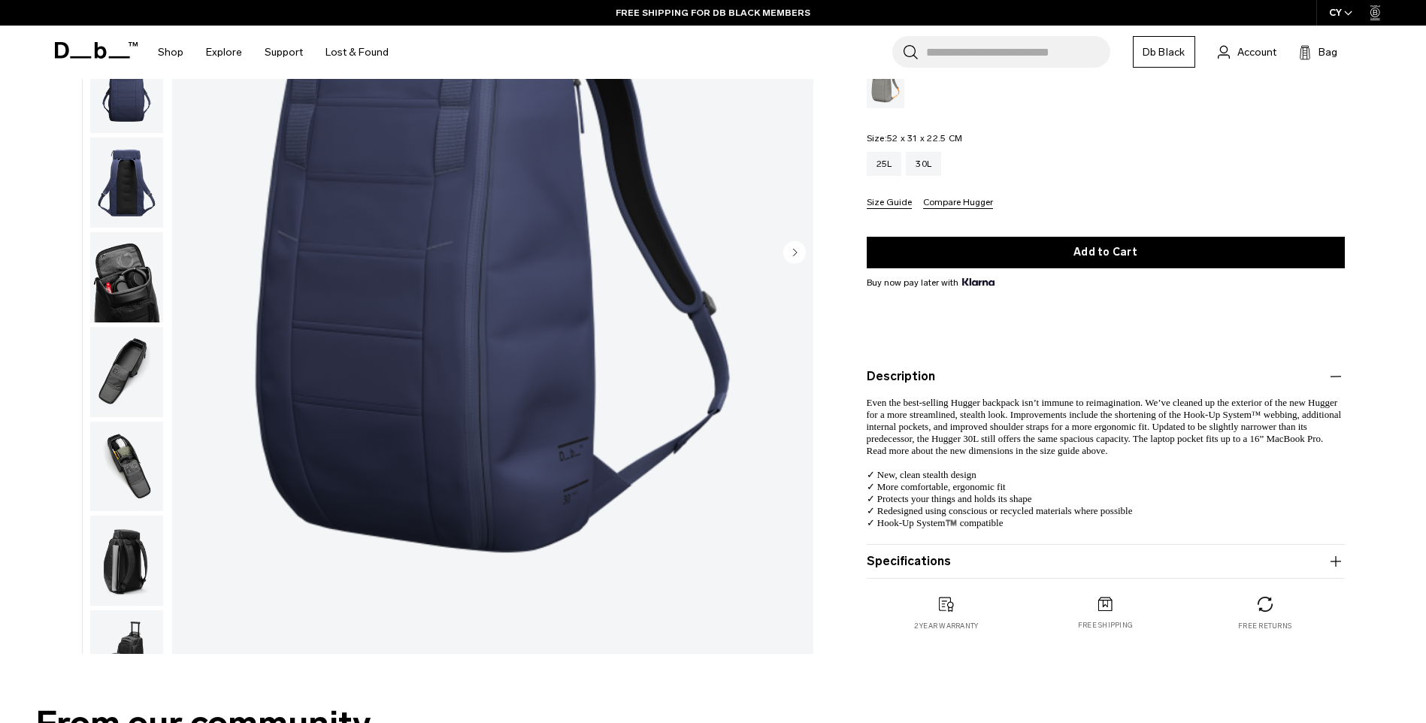
scroll to position [301, 0]
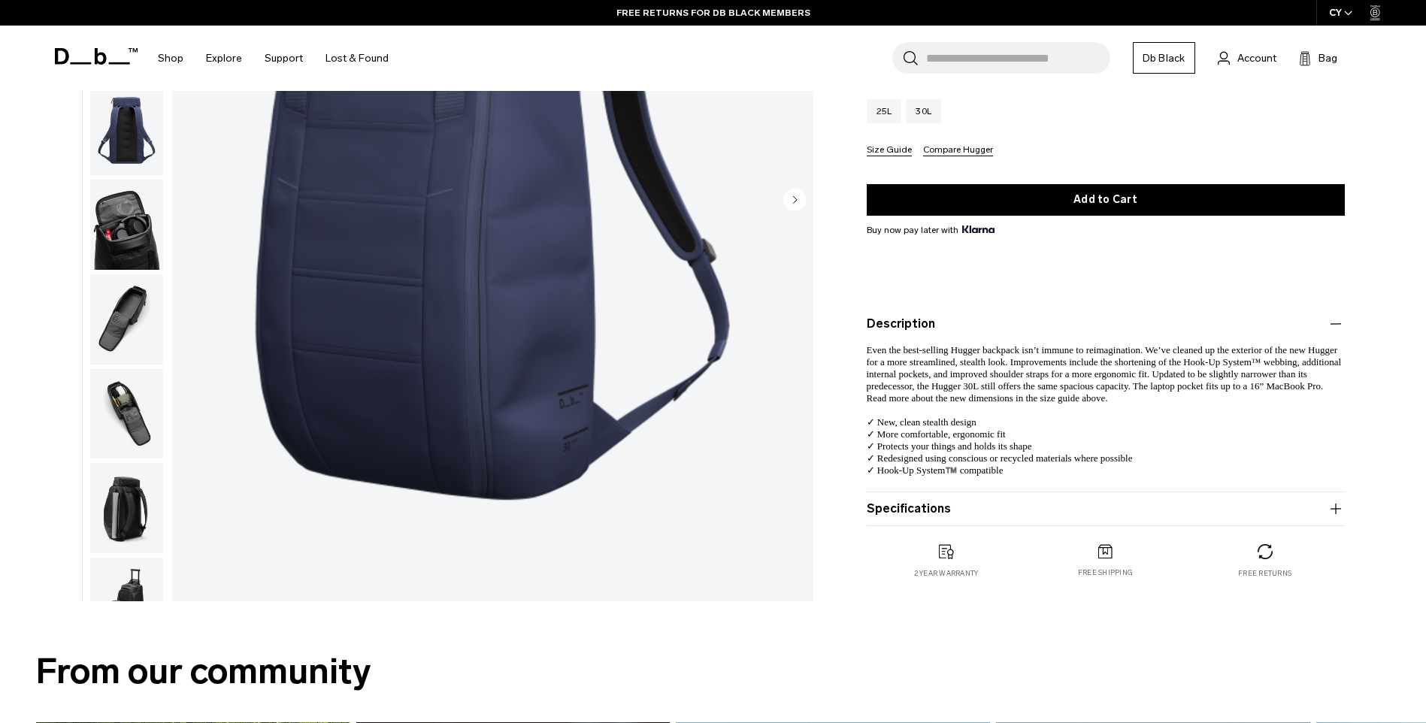
click at [1336, 505] on icon "button" at bounding box center [1335, 509] width 1 height 11
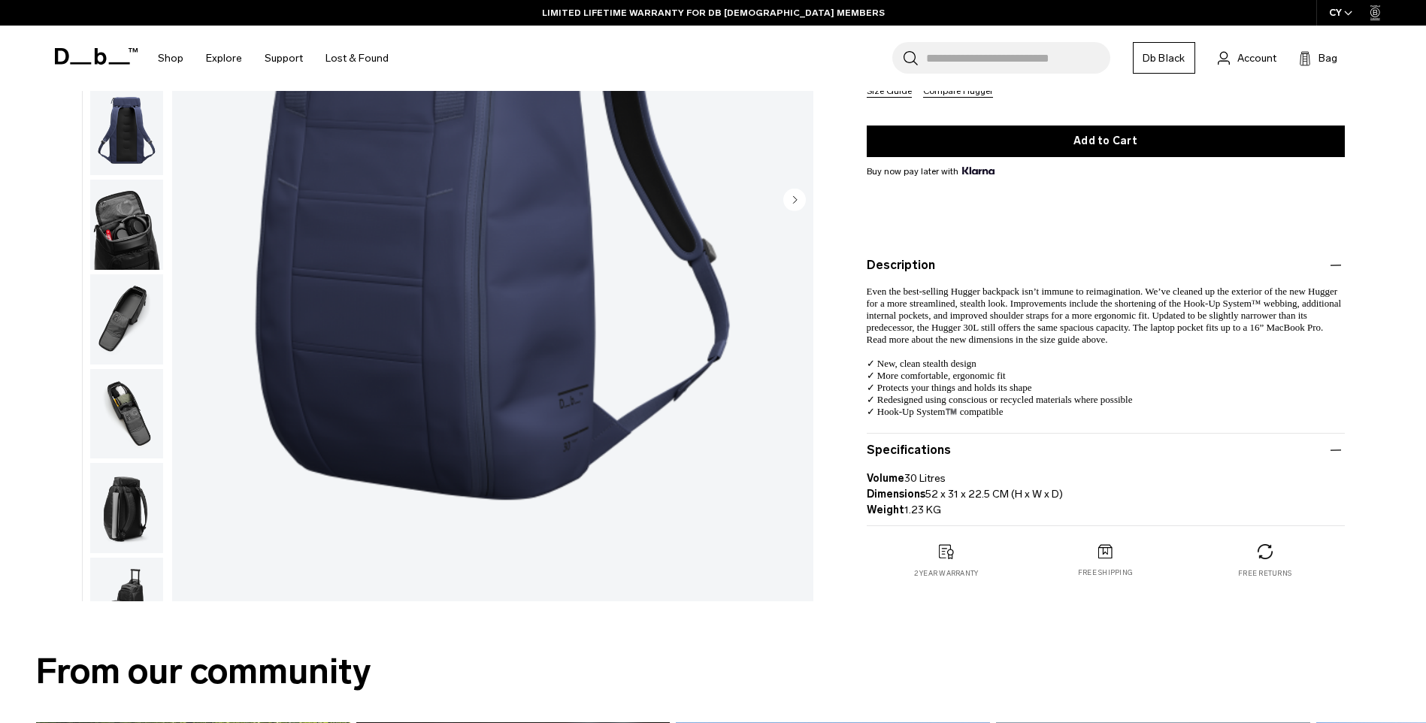
scroll to position [0, 0]
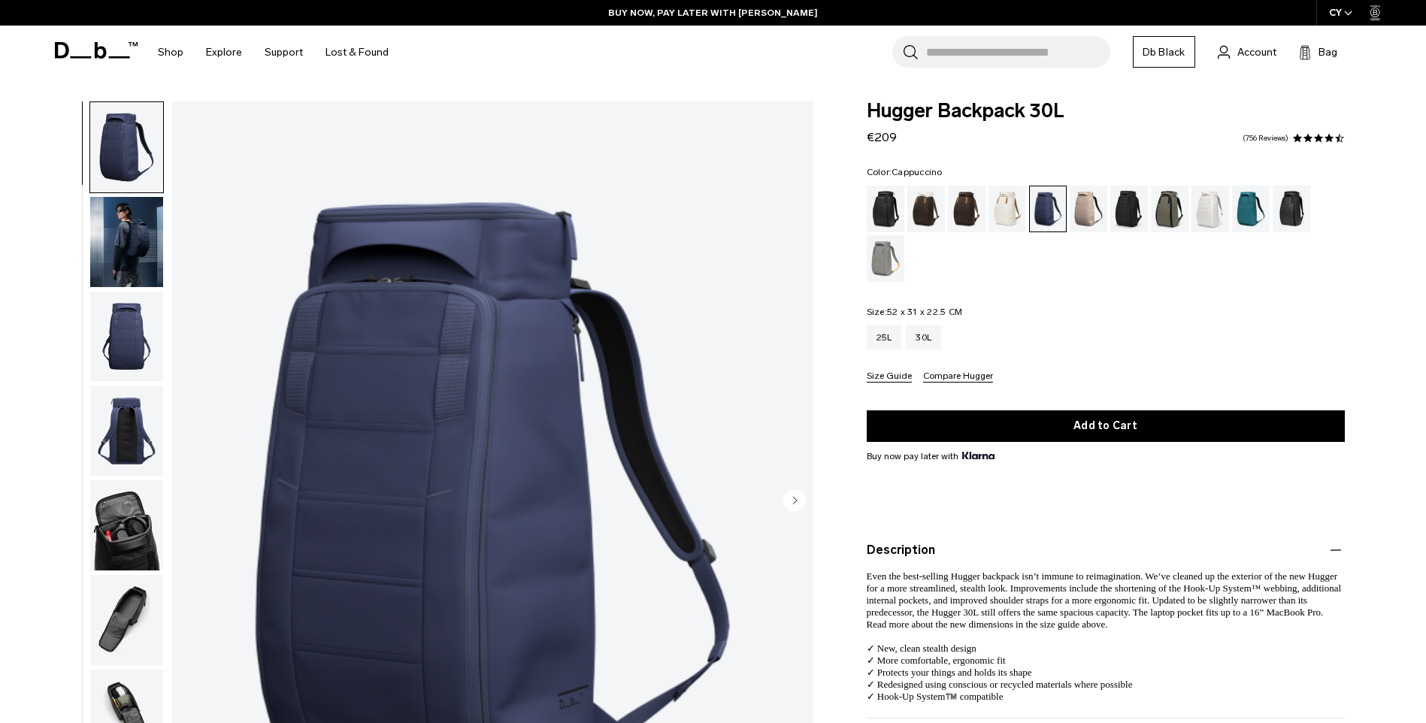
click at [929, 202] on div "Cappuccino" at bounding box center [927, 209] width 38 height 47
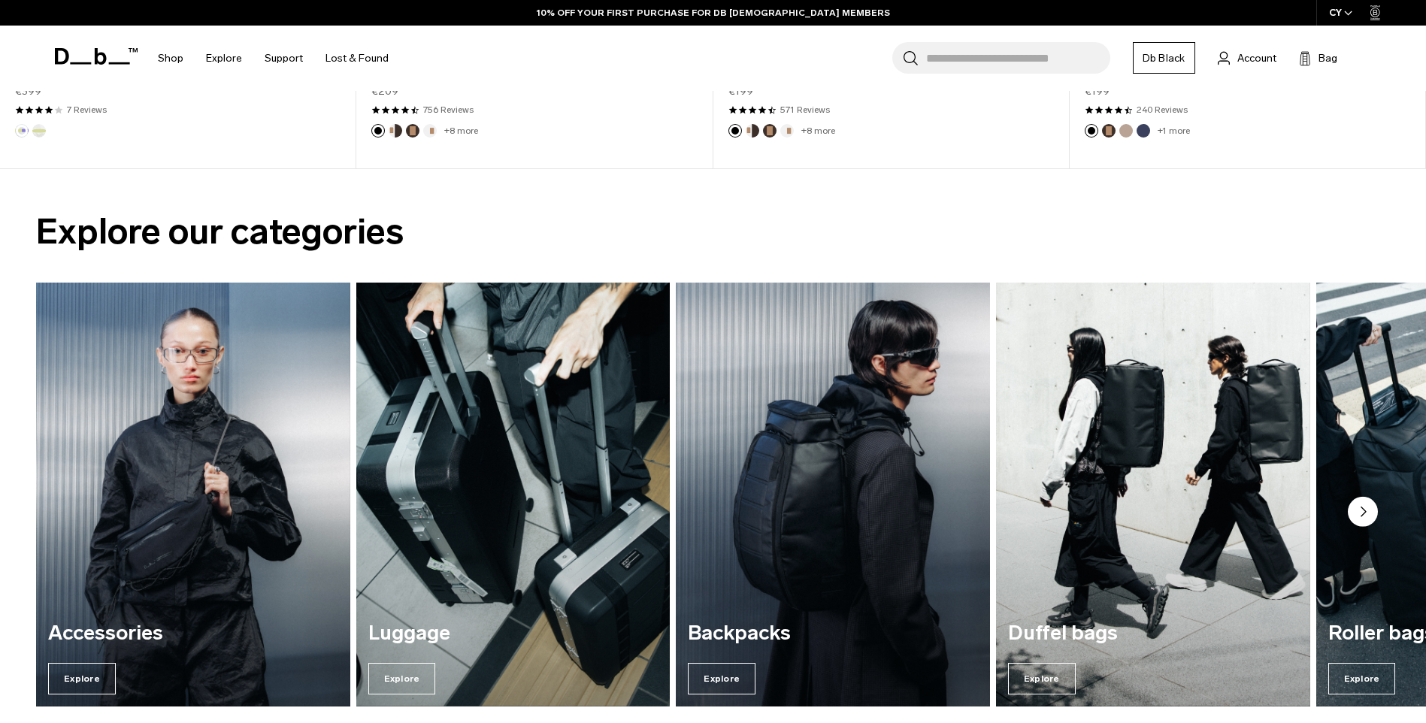
scroll to position [1278, 0]
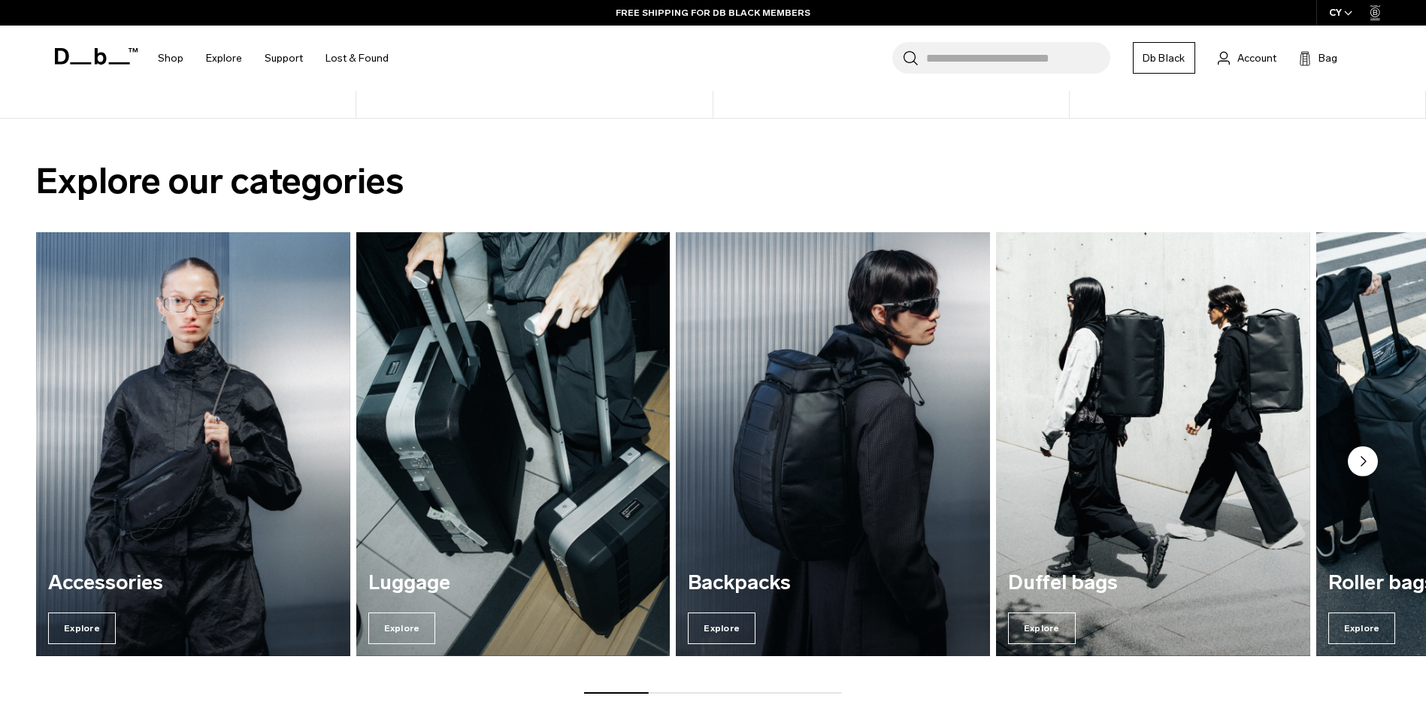
click at [756, 505] on img "3 / 7" at bounding box center [832, 444] width 323 height 437
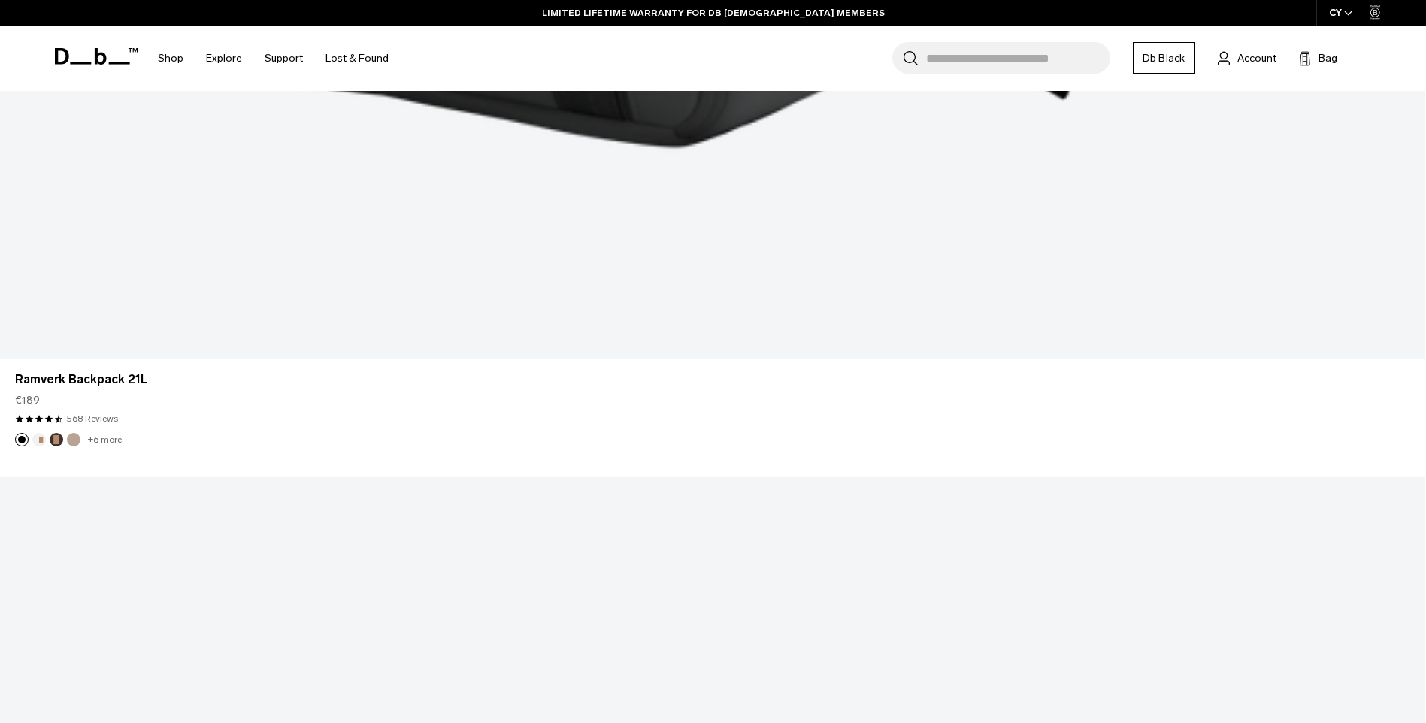
scroll to position [5188, 0]
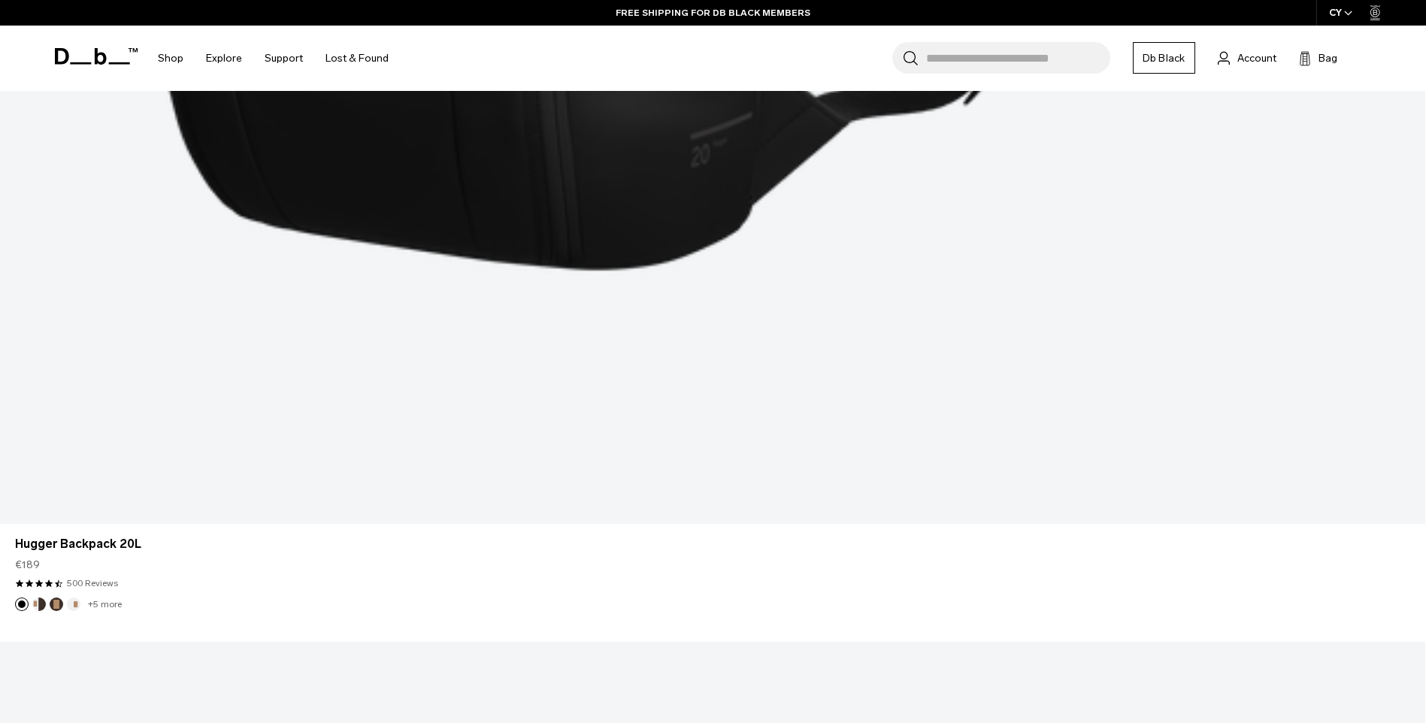
scroll to position [10388, 0]
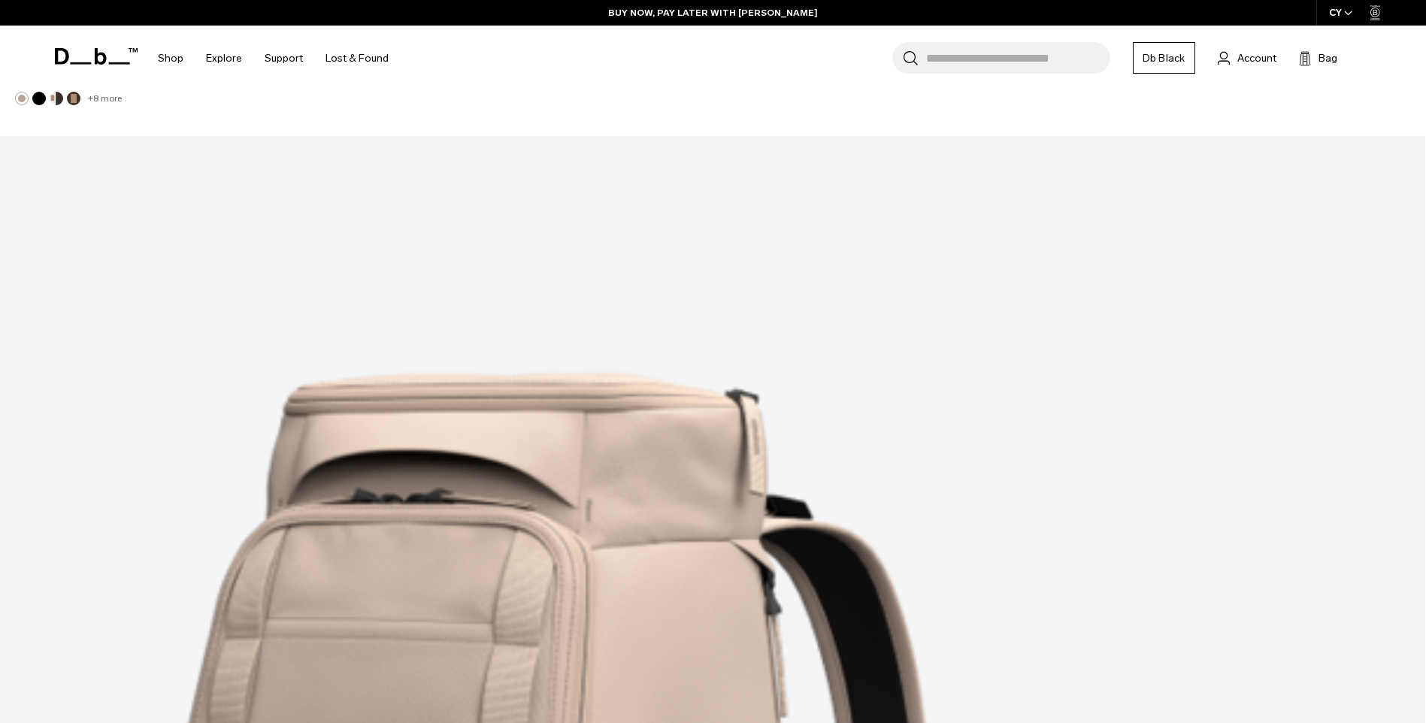
scroll to position [14373, 0]
